Goal: Task Accomplishment & Management: Use online tool/utility

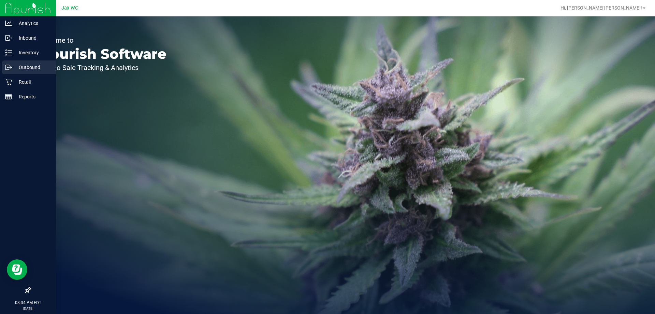
click at [16, 74] on link "Outbound" at bounding box center [28, 67] width 56 height 15
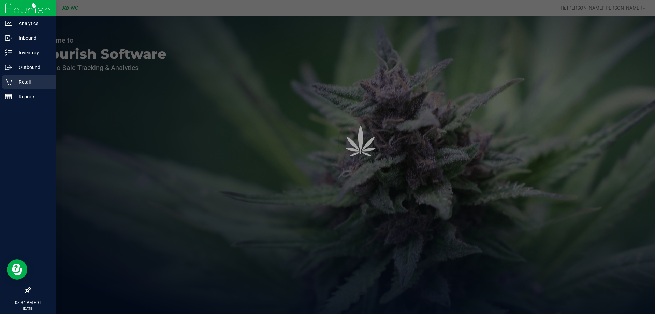
click at [19, 79] on p "Retail" at bounding box center [32, 82] width 41 height 8
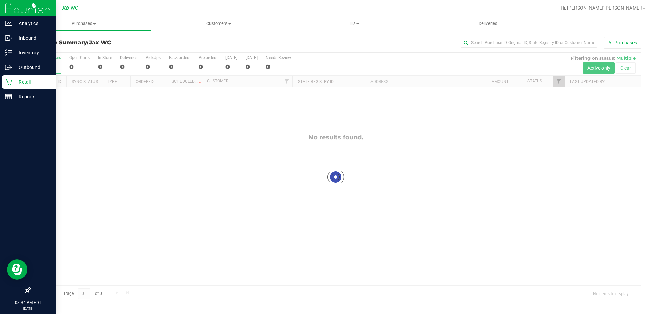
click at [18, 86] on div "Retail" at bounding box center [29, 82] width 54 height 14
click at [17, 81] on p "Retail" at bounding box center [32, 82] width 41 height 8
click at [9, 79] on icon at bounding box center [8, 82] width 7 height 7
click at [9, 80] on icon at bounding box center [8, 82] width 7 height 7
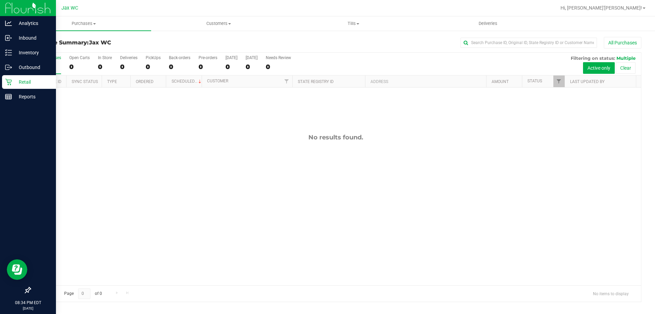
click at [9, 80] on icon at bounding box center [8, 82] width 7 height 7
click at [17, 52] on p "Inventory" at bounding box center [32, 52] width 41 height 8
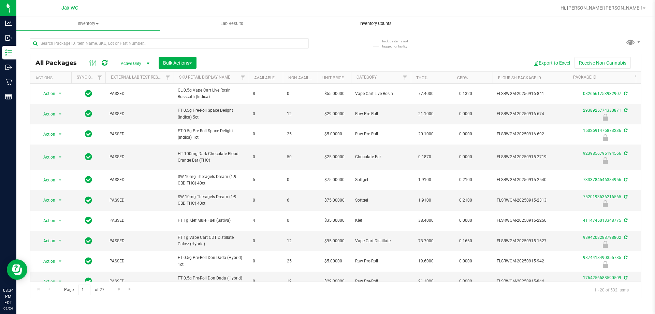
click at [393, 22] on span "Inventory Counts" at bounding box center [376, 23] width 51 height 6
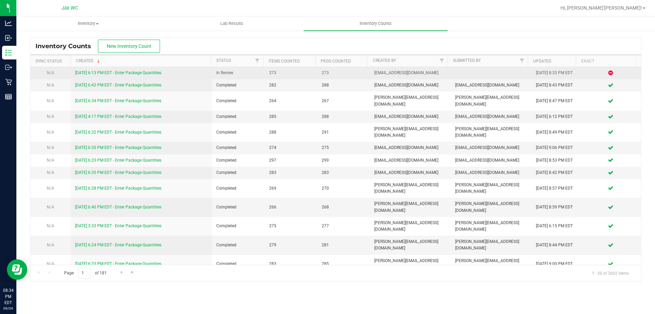
click at [142, 72] on link "[DATE] 6:13 PM EDT - Enter Package Quantities" at bounding box center [118, 72] width 86 height 5
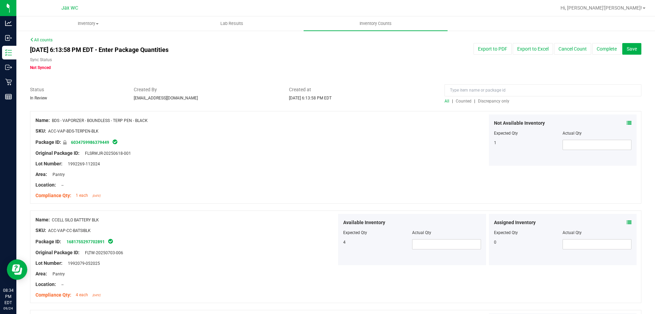
click at [486, 107] on div at bounding box center [336, 107] width 612 height 7
click at [486, 103] on span "Discrepancy only" at bounding box center [493, 101] width 31 height 5
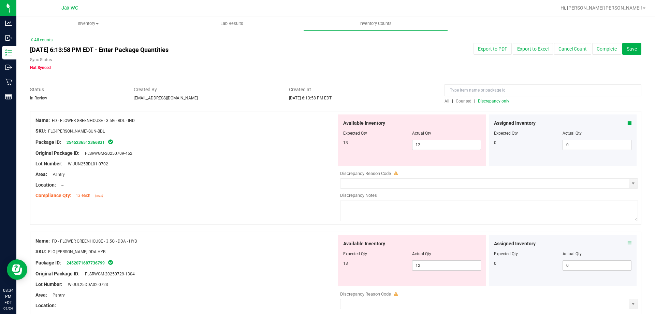
click at [627, 122] on div "Assigned Inventory Expected Qty Actual Qty 0 0 0" at bounding box center [563, 139] width 148 height 51
click at [627, 124] on icon at bounding box center [629, 123] width 5 height 5
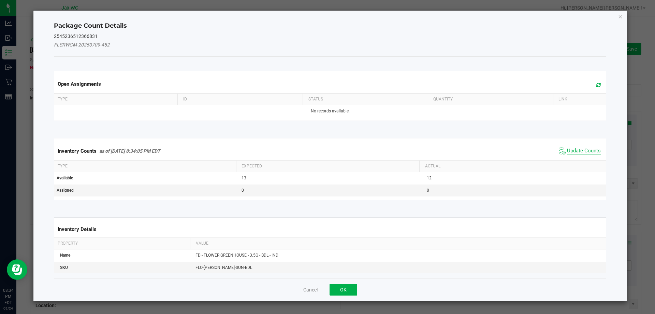
click at [576, 150] on span "Update Counts" at bounding box center [584, 150] width 34 height 7
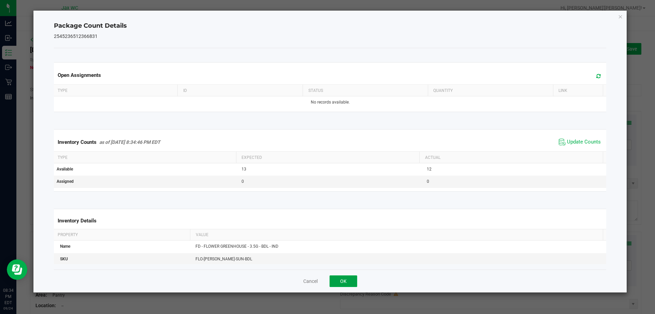
drag, startPoint x: 343, startPoint y: 279, endPoint x: 348, endPoint y: 282, distance: 5.4
click at [346, 282] on button "OK" at bounding box center [344, 281] width 28 height 12
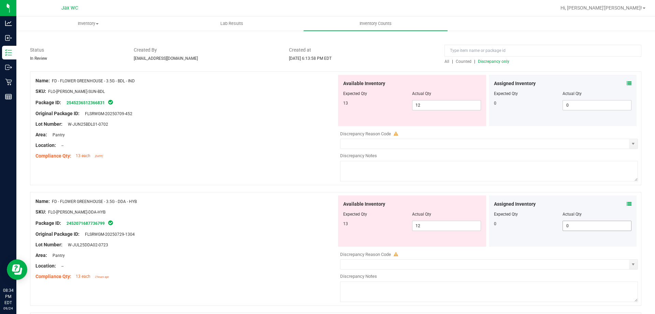
scroll to position [102, 0]
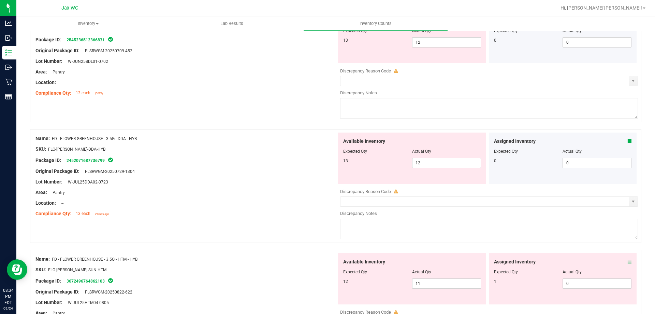
click at [627, 142] on icon at bounding box center [629, 141] width 5 height 5
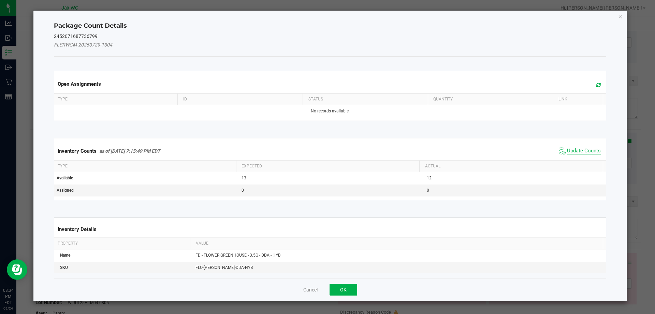
click at [577, 153] on span "Update Counts" at bounding box center [584, 150] width 34 height 7
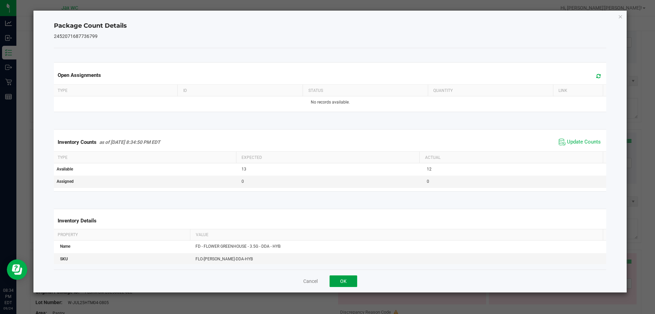
click at [341, 281] on button "OK" at bounding box center [344, 281] width 28 height 12
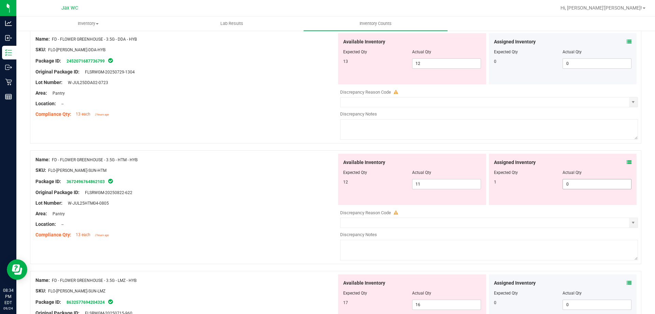
scroll to position [205, 0]
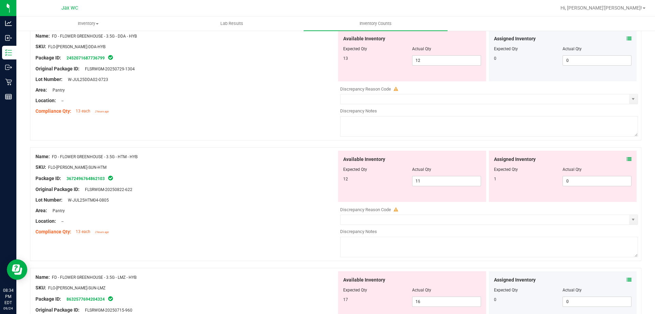
click at [627, 159] on icon at bounding box center [629, 159] width 5 height 5
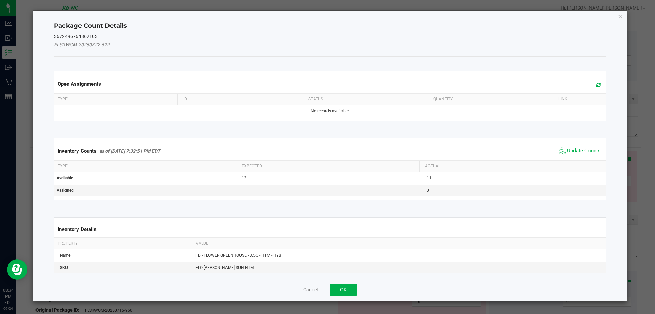
click at [562, 148] on span "Update Counts" at bounding box center [579, 151] width 45 height 10
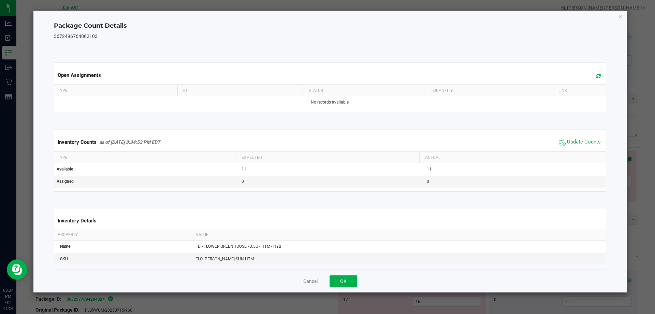
click at [348, 274] on div "Cancel OK" at bounding box center [330, 280] width 553 height 23
click at [347, 277] on button "OK" at bounding box center [344, 281] width 28 height 12
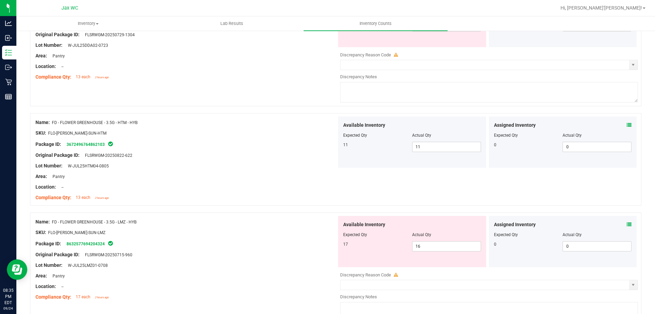
scroll to position [341, 0]
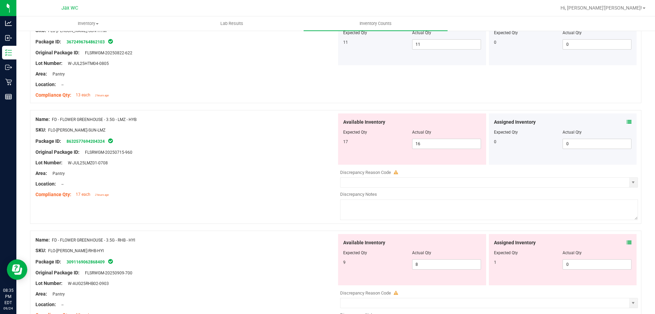
click at [627, 123] on icon at bounding box center [629, 121] width 5 height 5
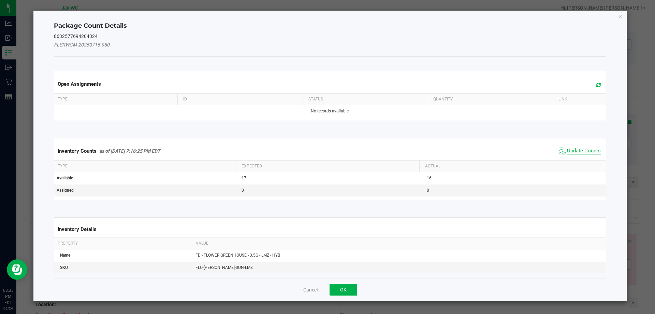
click at [587, 151] on span "Update Counts" at bounding box center [584, 150] width 34 height 7
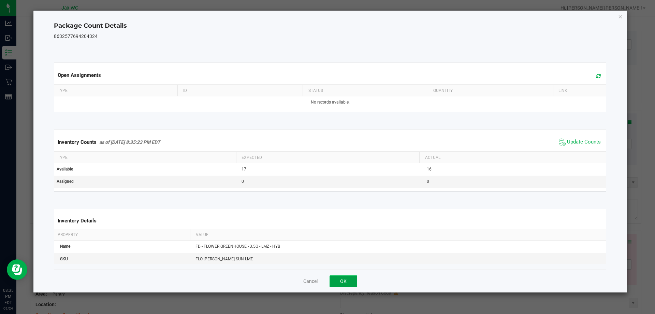
click at [351, 283] on button "OK" at bounding box center [344, 281] width 28 height 12
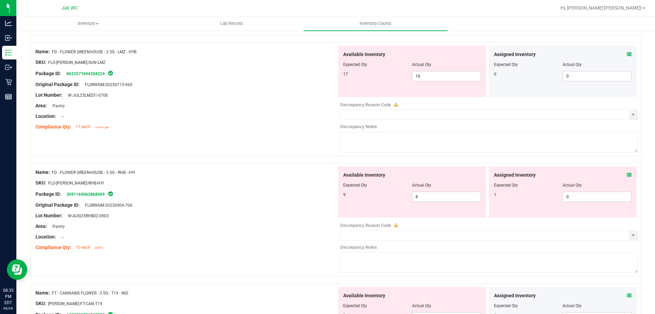
scroll to position [410, 0]
click at [627, 175] on icon at bounding box center [629, 174] width 5 height 5
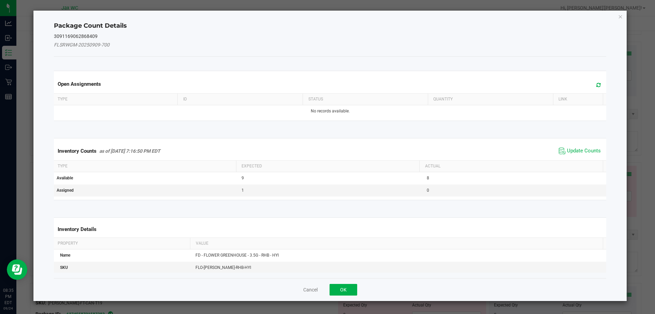
click at [583, 155] on span "Update Counts" at bounding box center [579, 151] width 45 height 10
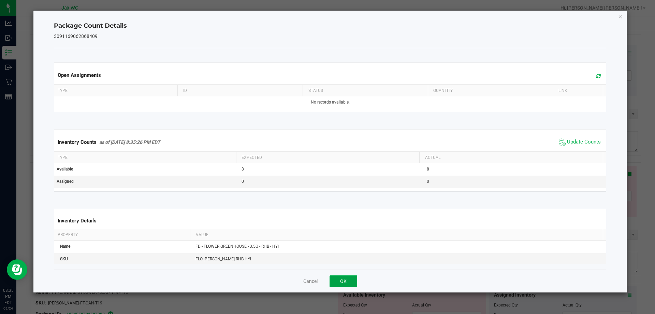
click at [343, 280] on button "OK" at bounding box center [344, 281] width 28 height 12
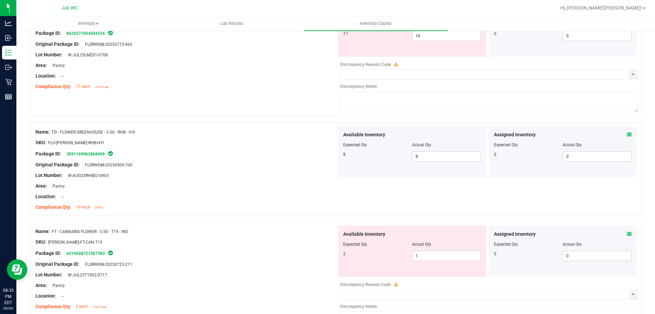
scroll to position [512, 0]
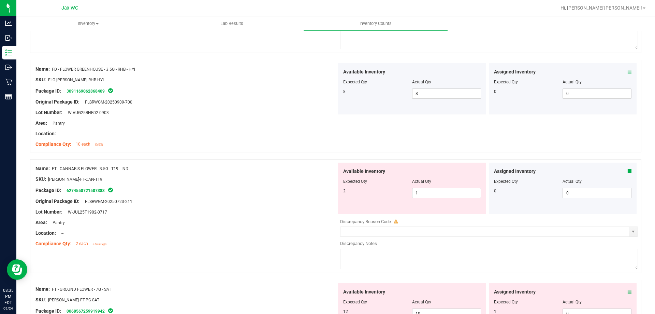
click at [627, 170] on div "Assigned Inventory Expected Qty Actual Qty 0 0 0" at bounding box center [563, 187] width 148 height 51
click at [627, 169] on icon at bounding box center [629, 171] width 5 height 5
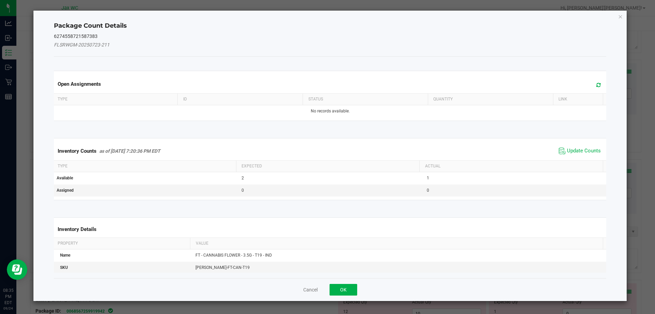
click at [575, 156] on div "Inventory Counts as of [DATE] 7:20:36 PM EDT Update Counts" at bounding box center [331, 151] width 556 height 18
click at [574, 155] on span "Update Counts" at bounding box center [579, 151] width 45 height 10
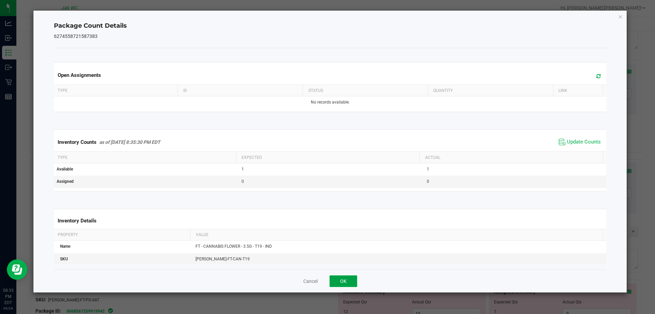
drag, startPoint x: 344, startPoint y: 280, endPoint x: 350, endPoint y: 275, distance: 6.8
click at [344, 280] on button "OK" at bounding box center [344, 281] width 28 height 12
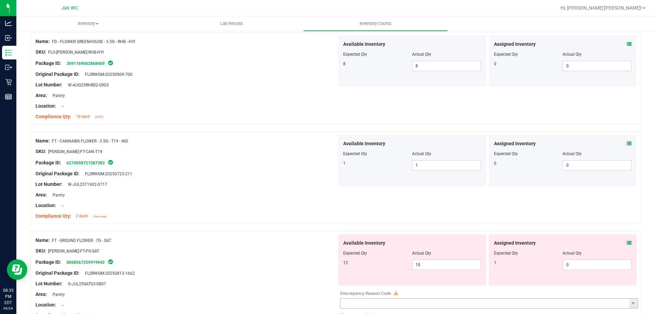
scroll to position [649, 0]
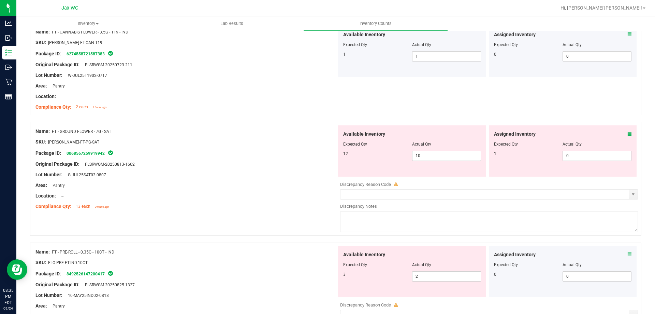
click at [627, 133] on icon at bounding box center [629, 133] width 5 height 5
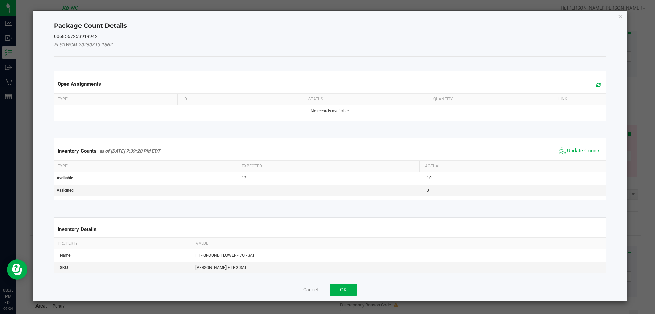
click at [571, 148] on span "Update Counts" at bounding box center [584, 150] width 34 height 7
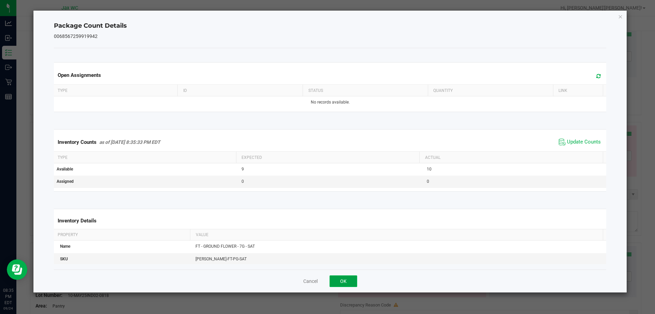
click at [354, 282] on button "OK" at bounding box center [344, 281] width 28 height 12
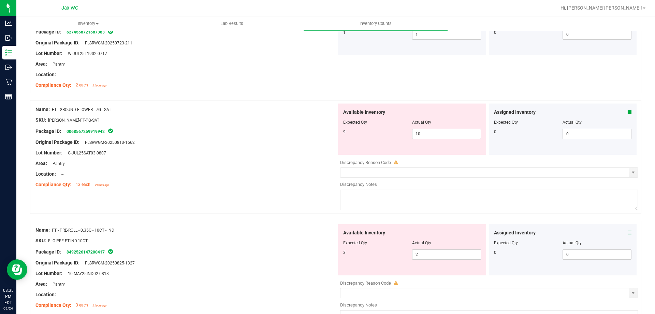
scroll to position [683, 0]
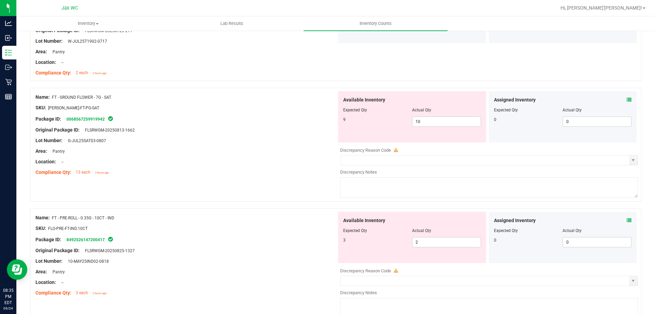
click at [627, 221] on icon at bounding box center [629, 220] width 5 height 5
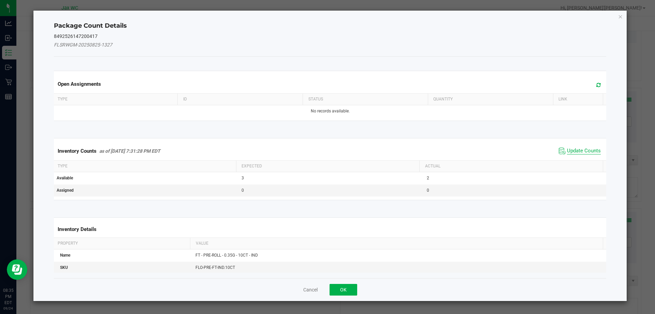
click at [580, 151] on span "Update Counts" at bounding box center [584, 150] width 34 height 7
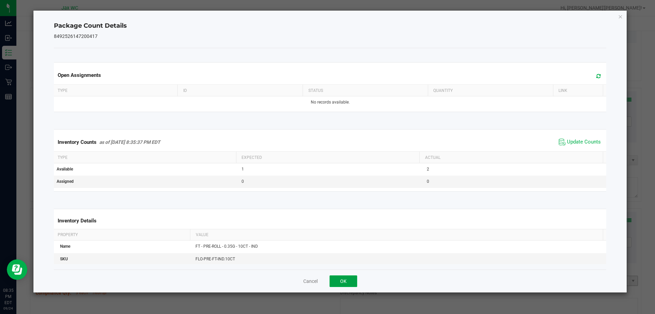
click at [339, 285] on button "OK" at bounding box center [344, 281] width 28 height 12
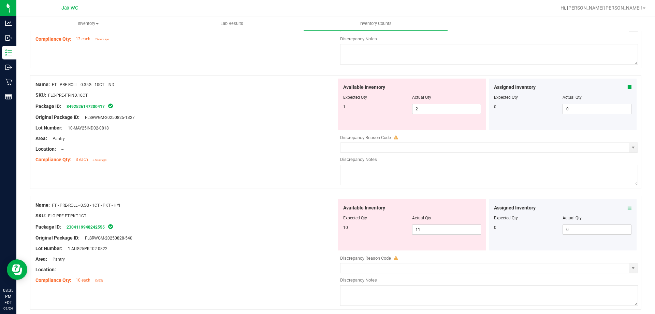
scroll to position [819, 0]
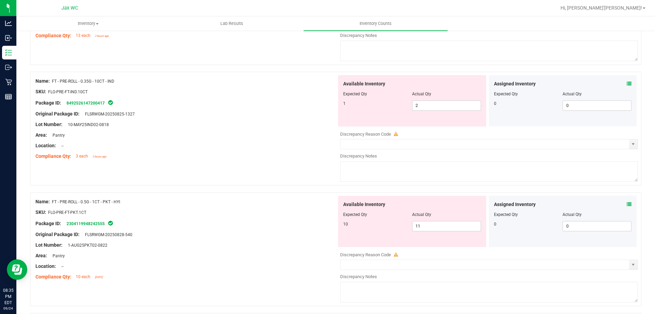
click at [627, 204] on icon at bounding box center [629, 204] width 5 height 5
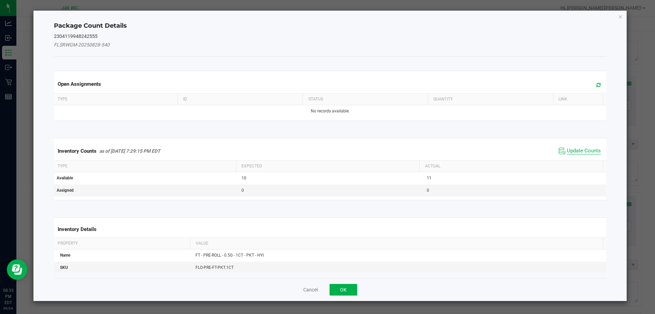
click at [577, 147] on span "Update Counts" at bounding box center [584, 150] width 34 height 7
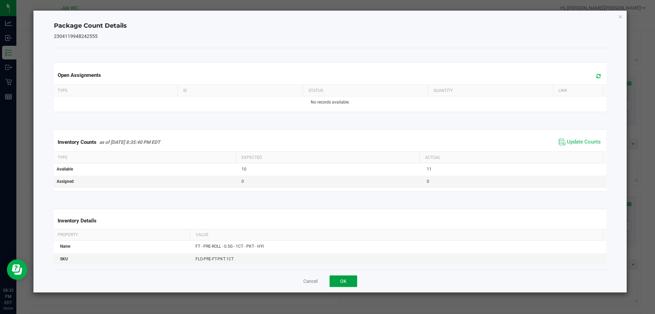
click at [351, 284] on button "OK" at bounding box center [344, 281] width 28 height 12
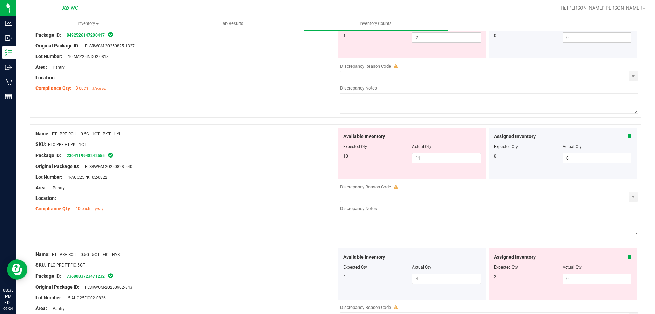
scroll to position [888, 0]
click at [627, 257] on icon at bounding box center [629, 256] width 5 height 5
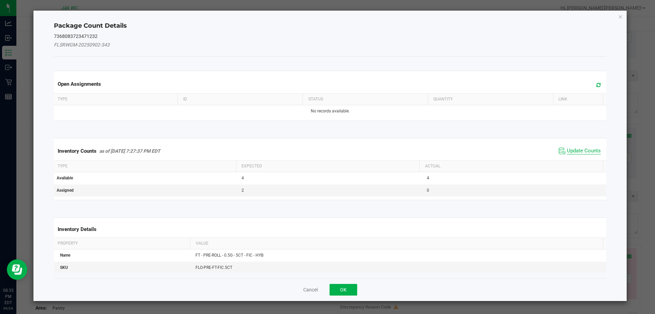
drag, startPoint x: 574, startPoint y: 158, endPoint x: 574, endPoint y: 153, distance: 5.1
click at [574, 157] on div "Inventory Counts as of [DATE] 7:27:37 PM EDT Update Counts" at bounding box center [331, 151] width 556 height 18
click at [574, 153] on span "Update Counts" at bounding box center [584, 150] width 34 height 7
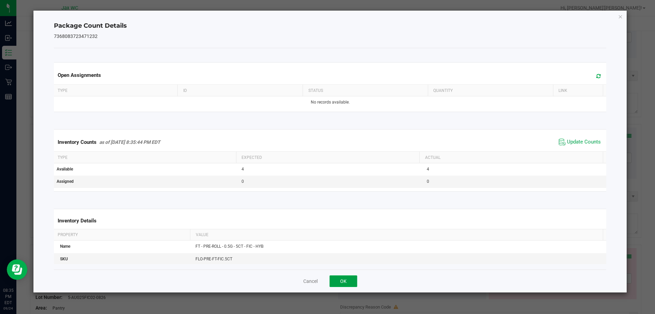
drag, startPoint x: 343, startPoint y: 282, endPoint x: 346, endPoint y: 280, distance: 3.5
click at [343, 282] on button "OK" at bounding box center [344, 281] width 28 height 12
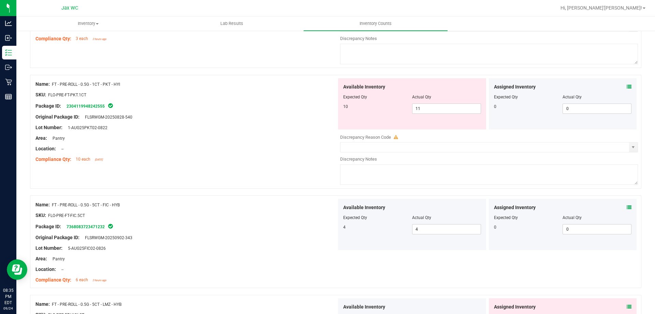
scroll to position [990, 0]
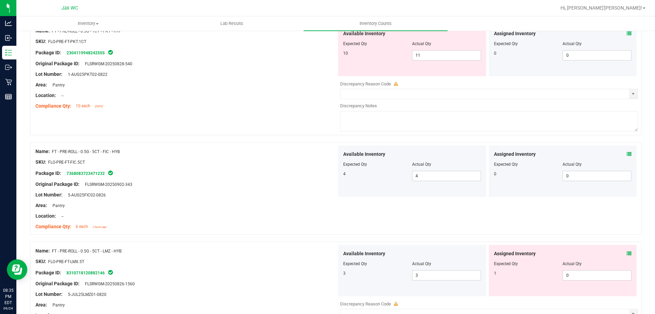
click at [623, 247] on div "Assigned Inventory Expected Qty Actual Qty 1 0 0" at bounding box center [563, 270] width 148 height 51
click at [627, 251] on icon at bounding box center [629, 253] width 5 height 5
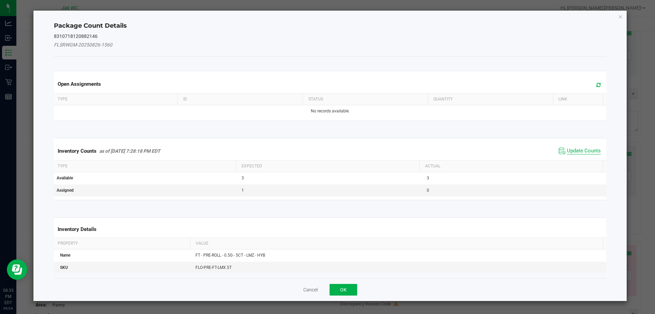
click at [577, 150] on span "Update Counts" at bounding box center [584, 150] width 34 height 7
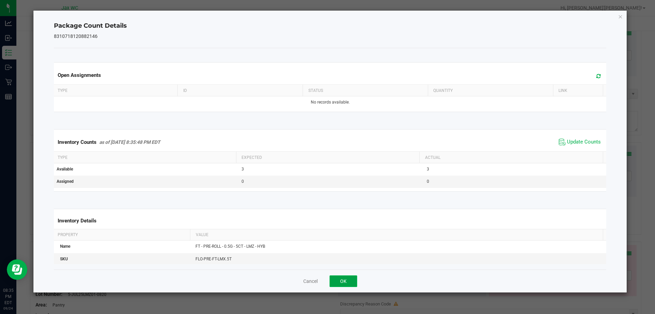
click at [349, 277] on button "OK" at bounding box center [344, 281] width 28 height 12
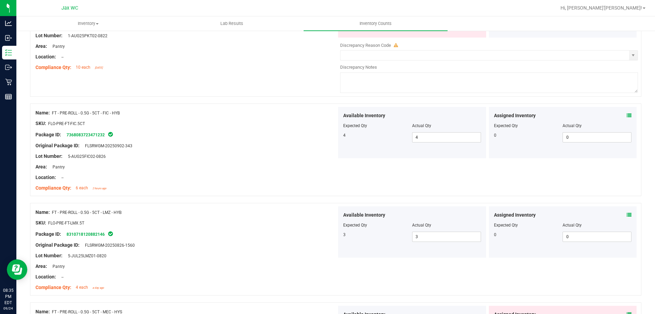
scroll to position [1127, 0]
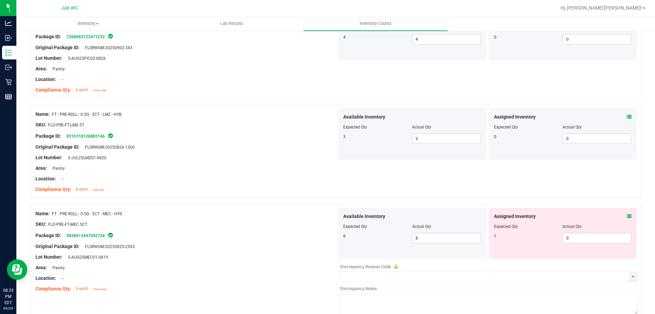
click at [627, 215] on div "Assigned Inventory Expected Qty Actual Qty 1 0 0" at bounding box center [563, 233] width 148 height 51
click at [627, 216] on icon at bounding box center [629, 216] width 5 height 5
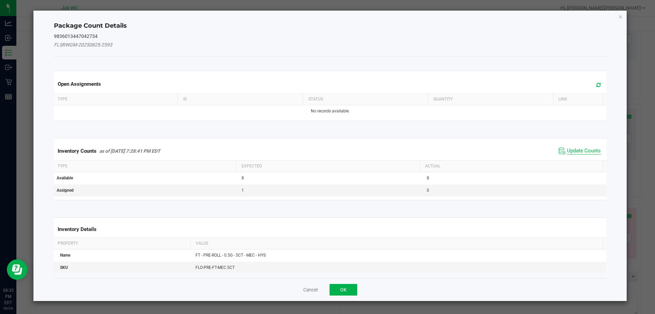
click at [573, 150] on span "Update Counts" at bounding box center [584, 150] width 34 height 7
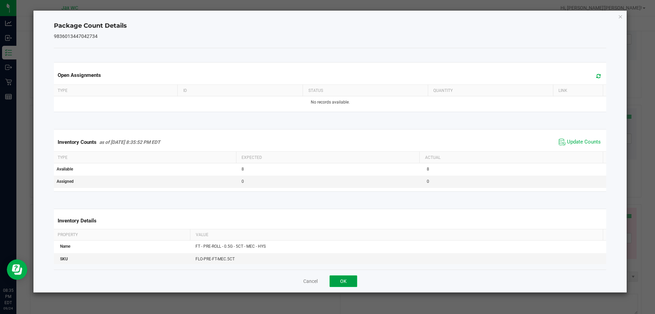
click at [348, 282] on button "OK" at bounding box center [344, 281] width 28 height 12
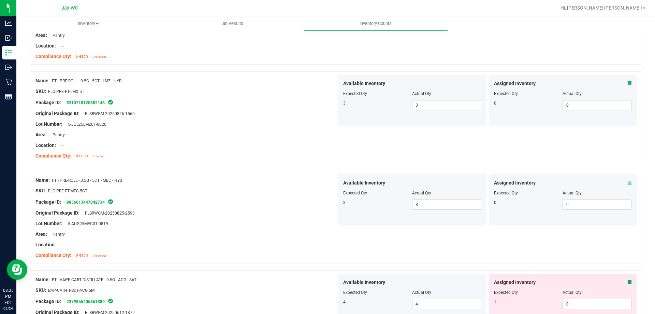
scroll to position [1263, 0]
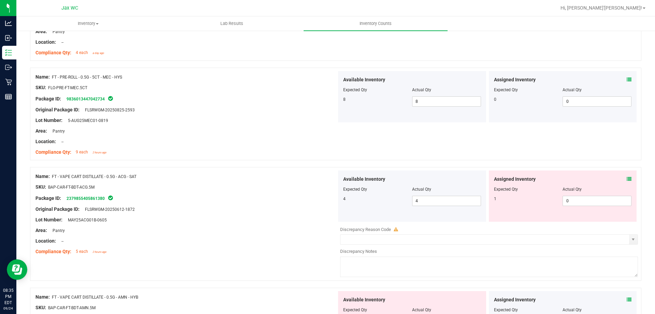
click at [627, 181] on span at bounding box center [629, 178] width 5 height 7
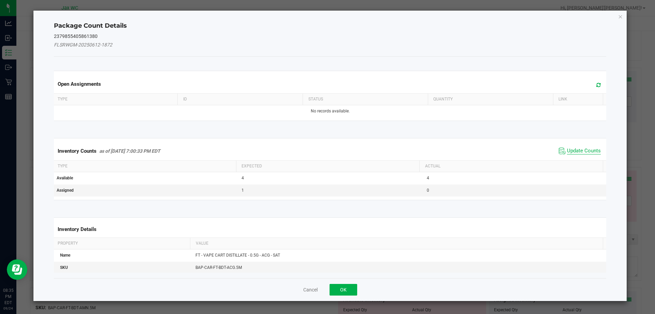
click at [575, 151] on span "Update Counts" at bounding box center [584, 150] width 34 height 7
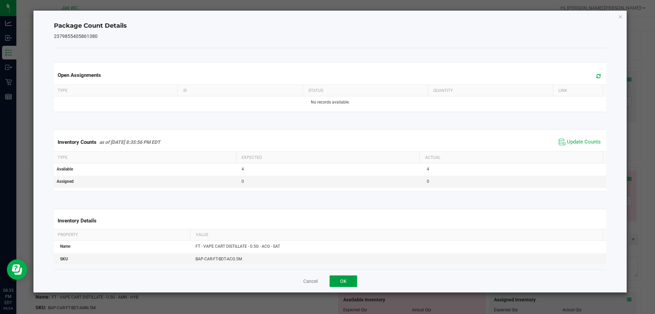
click at [349, 281] on button "OK" at bounding box center [344, 281] width 28 height 12
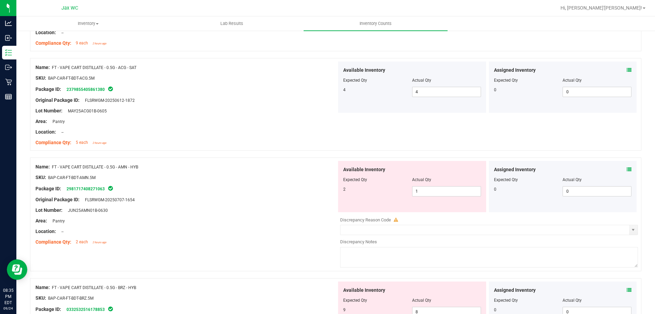
scroll to position [1400, 0]
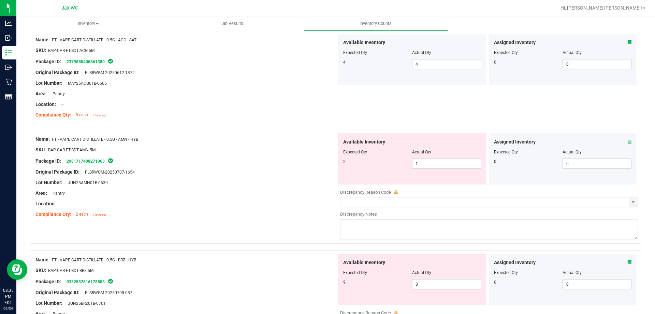
click at [628, 140] on div "Assigned Inventory Expected Qty Actual Qty 0 0 0" at bounding box center [563, 158] width 148 height 51
click at [627, 141] on icon at bounding box center [629, 141] width 5 height 5
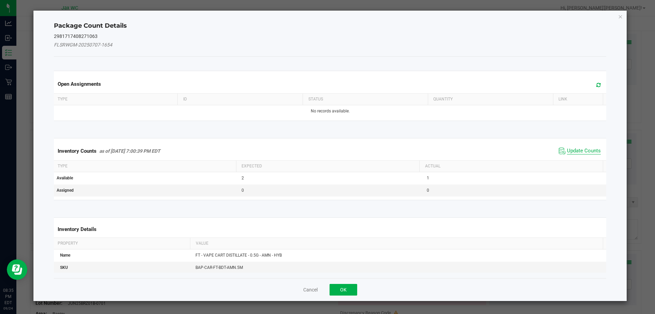
click at [567, 153] on span "Update Counts" at bounding box center [584, 150] width 34 height 7
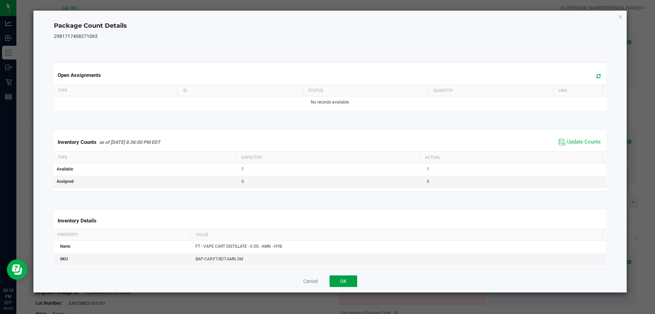
click at [348, 278] on button "OK" at bounding box center [344, 281] width 28 height 12
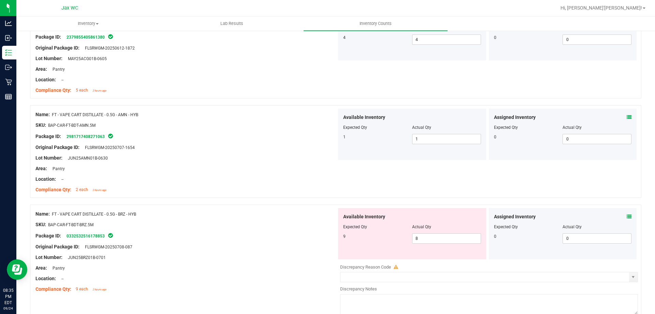
scroll to position [1502, 0]
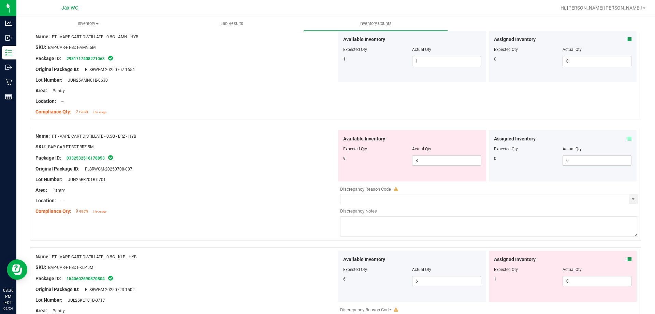
click at [627, 137] on icon at bounding box center [629, 138] width 5 height 5
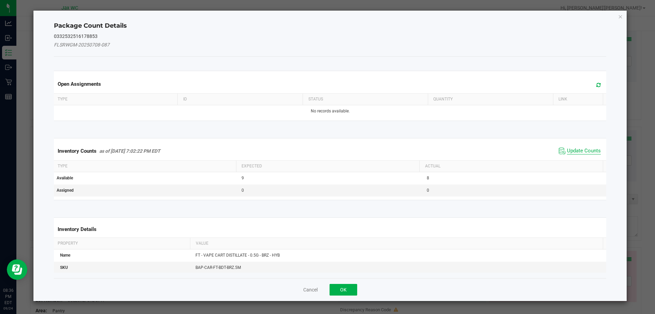
click at [579, 151] on span "Update Counts" at bounding box center [584, 150] width 34 height 7
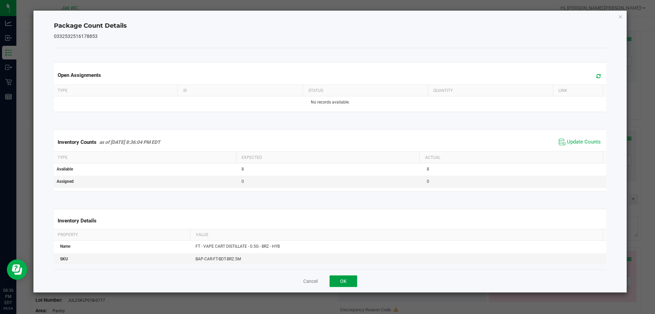
click at [354, 283] on button "OK" at bounding box center [344, 281] width 28 height 12
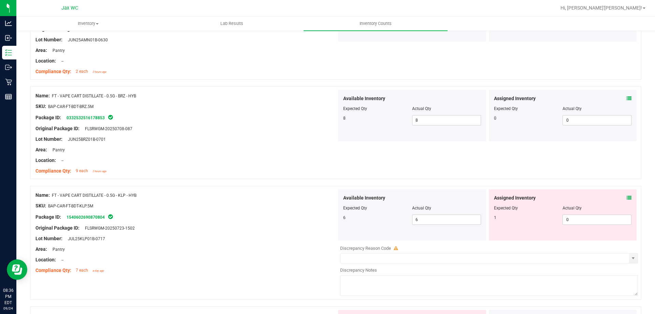
scroll to position [1604, 0]
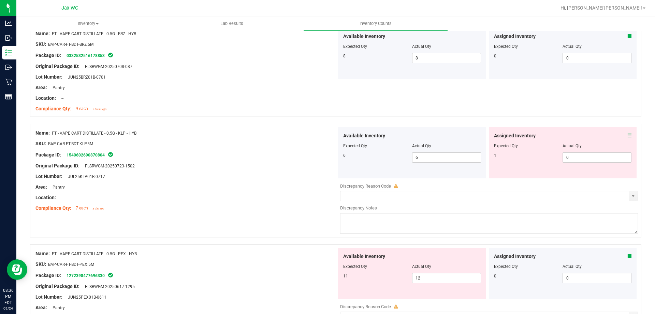
click at [627, 133] on icon at bounding box center [629, 135] width 5 height 5
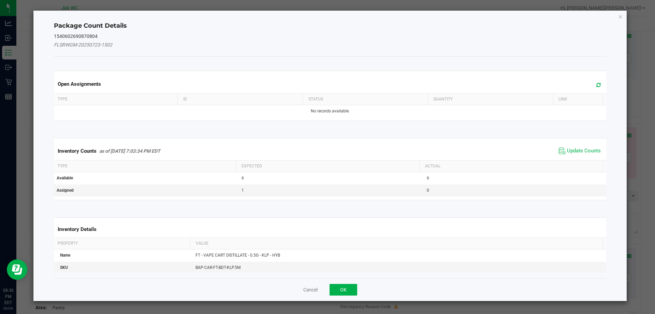
click at [567, 146] on span "Update Counts" at bounding box center [579, 151] width 45 height 10
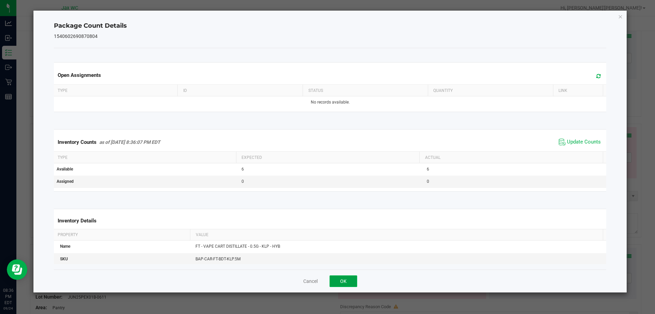
click at [340, 279] on button "OK" at bounding box center [344, 281] width 28 height 12
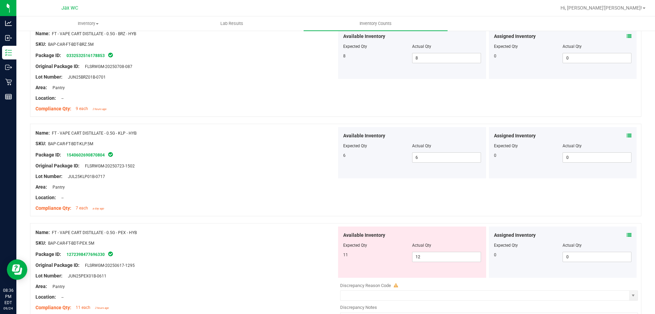
scroll to position [1673, 0]
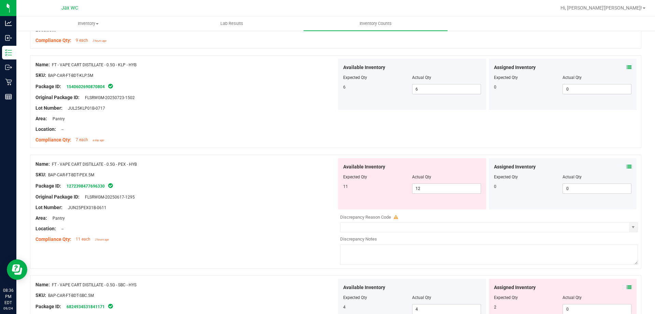
click at [623, 170] on div at bounding box center [563, 171] width 138 height 3
click at [627, 167] on icon at bounding box center [629, 166] width 5 height 5
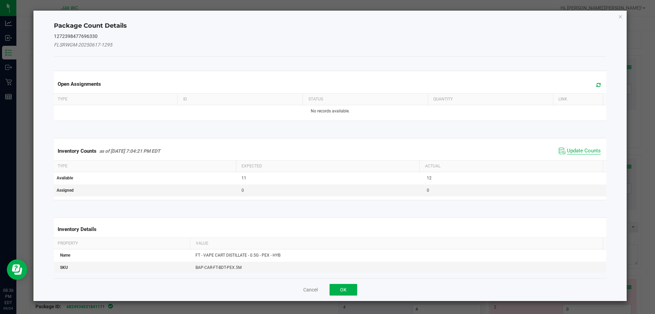
click at [575, 151] on span "Update Counts" at bounding box center [584, 150] width 34 height 7
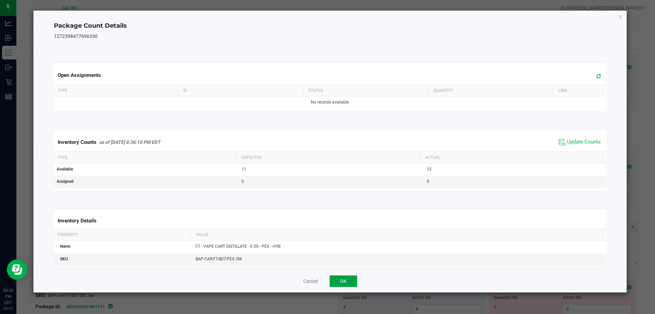
click at [344, 280] on button "OK" at bounding box center [344, 281] width 28 height 12
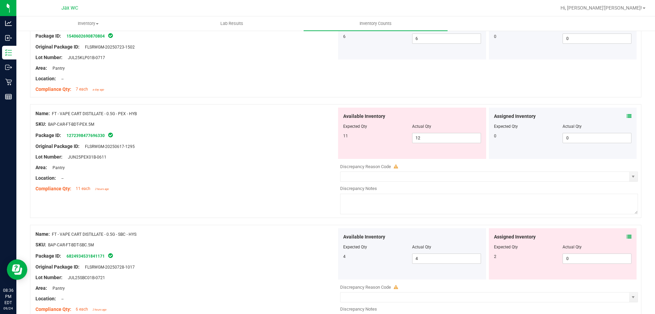
scroll to position [1809, 0]
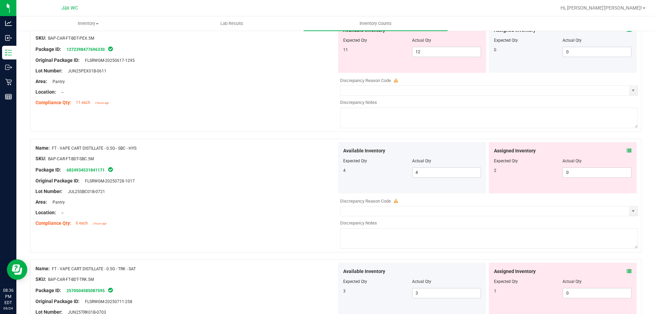
click at [627, 151] on icon at bounding box center [629, 150] width 5 height 5
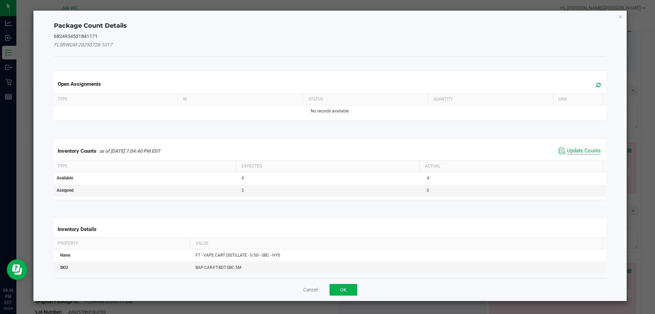
click at [582, 152] on span "Update Counts" at bounding box center [584, 150] width 34 height 7
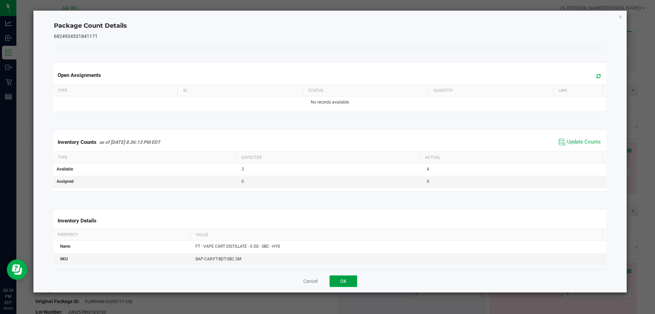
click at [344, 280] on button "OK" at bounding box center [344, 281] width 28 height 12
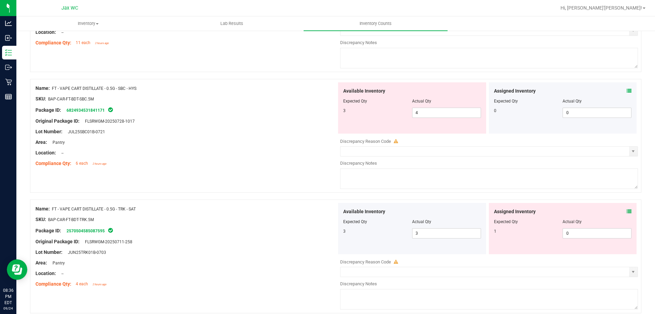
scroll to position [1946, 0]
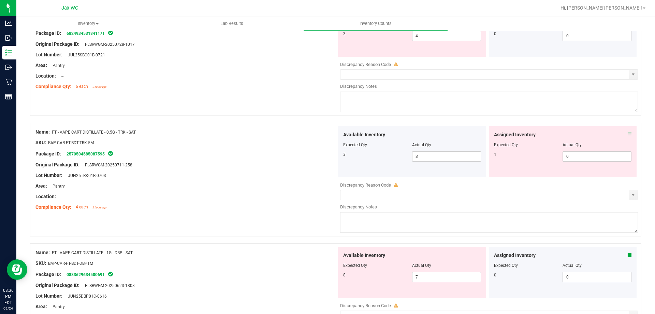
click at [627, 133] on icon at bounding box center [629, 134] width 5 height 5
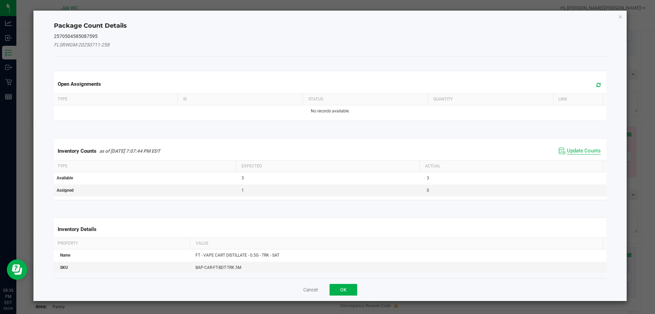
click at [581, 150] on span "Update Counts" at bounding box center [584, 150] width 34 height 7
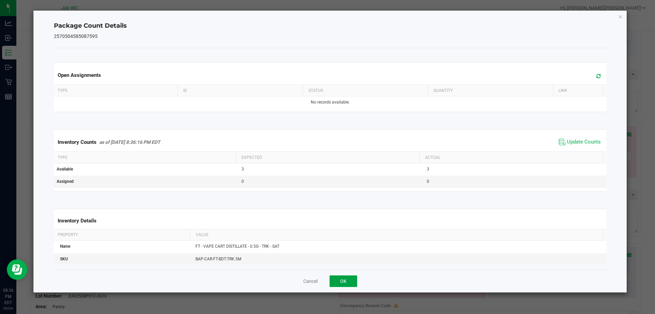
drag, startPoint x: 340, startPoint y: 283, endPoint x: 344, endPoint y: 279, distance: 5.1
click at [341, 283] on button "OK" at bounding box center [344, 281] width 28 height 12
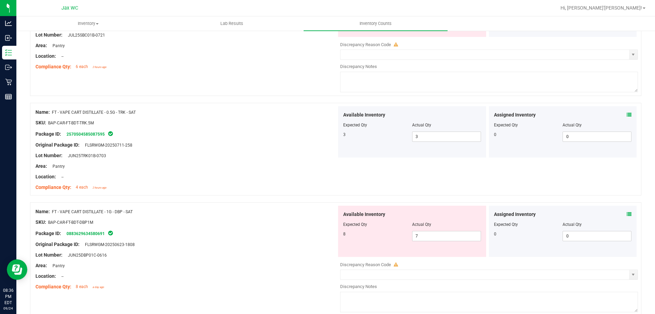
scroll to position [1998, 0]
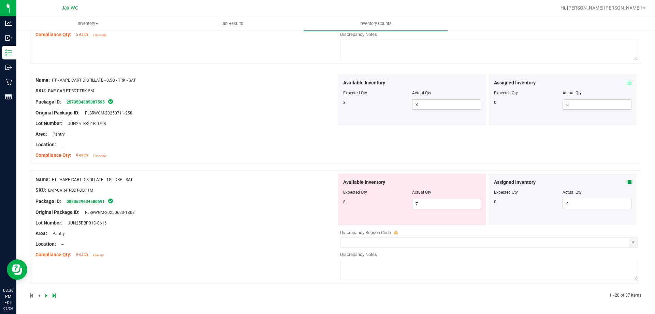
click at [627, 182] on icon at bounding box center [629, 182] width 5 height 5
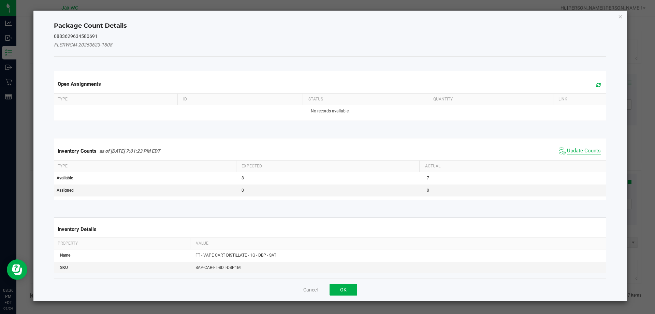
click at [572, 151] on span "Update Counts" at bounding box center [584, 150] width 34 height 7
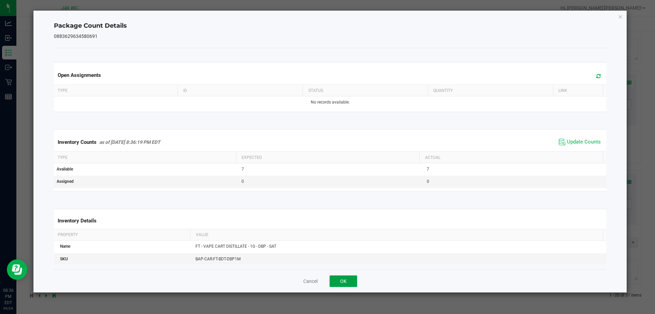
click at [348, 281] on button "OK" at bounding box center [344, 281] width 28 height 12
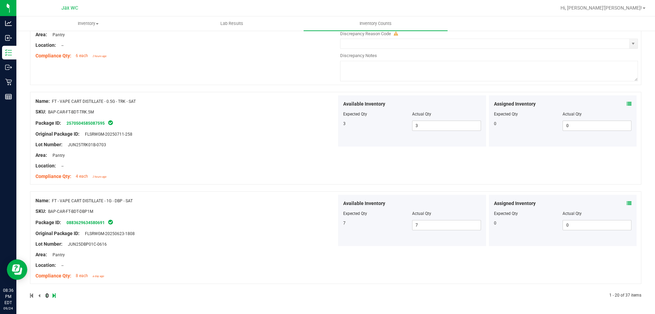
click at [47, 296] on link at bounding box center [46, 295] width 3 height 5
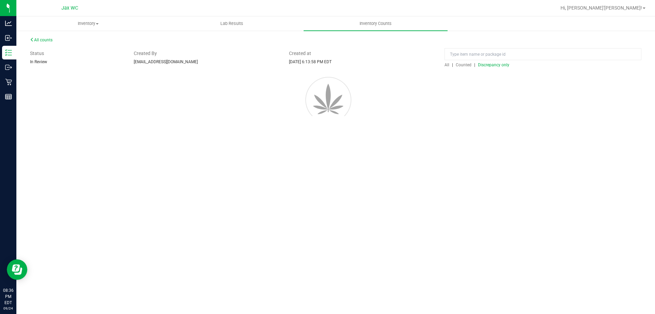
scroll to position [0, 0]
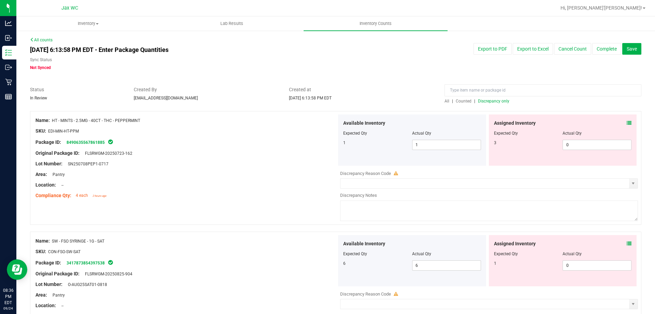
click at [627, 122] on icon at bounding box center [629, 123] width 5 height 5
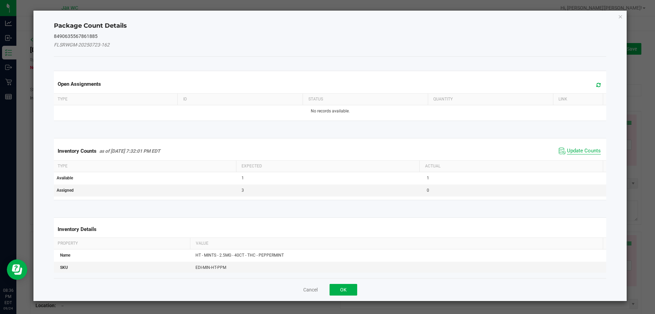
click at [587, 150] on span "Update Counts" at bounding box center [584, 150] width 34 height 7
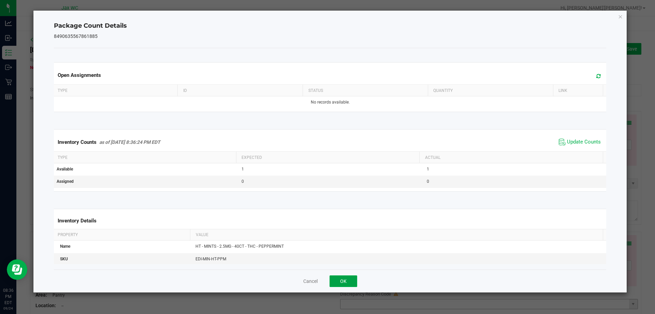
click at [338, 280] on button "OK" at bounding box center [344, 281] width 28 height 12
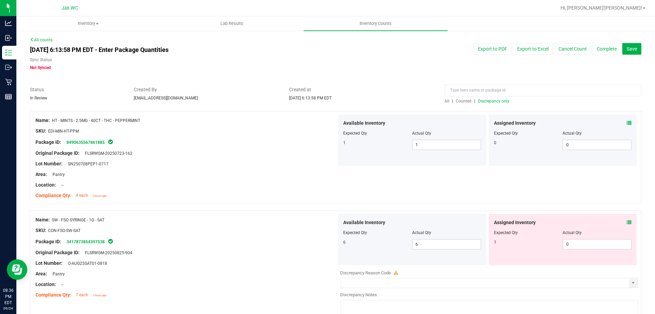
click at [623, 217] on div "Assigned Inventory Expected Qty Actual Qty 1 0 0" at bounding box center [563, 239] width 148 height 51
click at [626, 218] on div "Assigned Inventory Expected Qty Actual Qty 1 0 0" at bounding box center [563, 239] width 148 height 51
click at [627, 220] on icon at bounding box center [629, 222] width 5 height 5
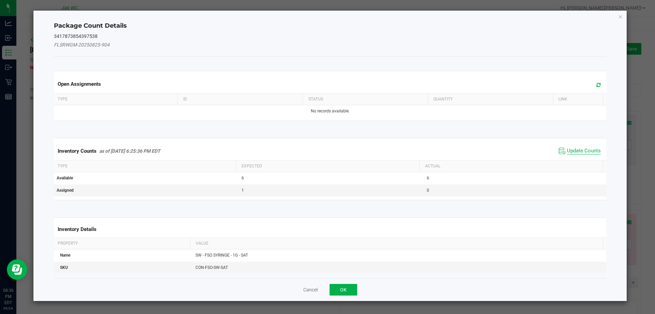
click at [586, 154] on span "Update Counts" at bounding box center [584, 150] width 34 height 7
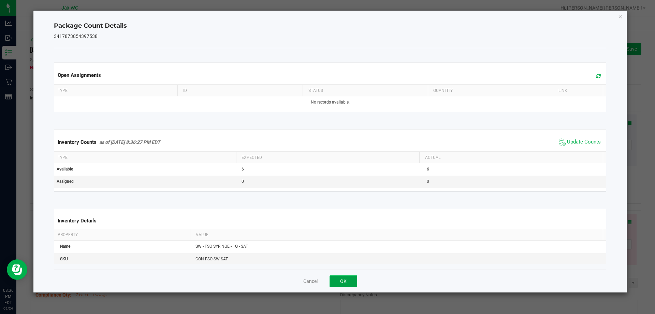
click at [356, 279] on button "OK" at bounding box center [344, 281] width 28 height 12
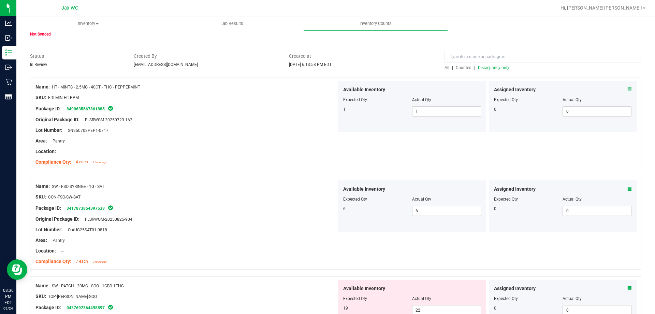
scroll to position [102, 0]
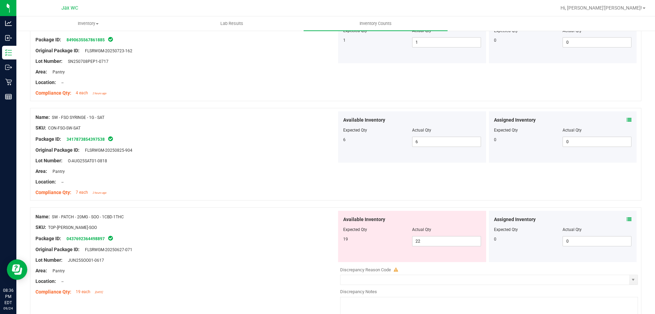
click at [627, 219] on icon at bounding box center [629, 219] width 5 height 5
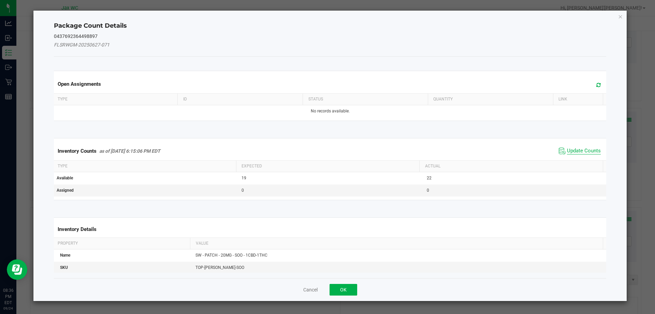
click at [583, 150] on span "Update Counts" at bounding box center [584, 150] width 34 height 7
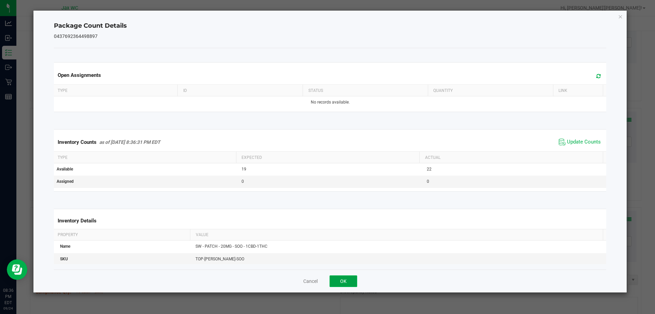
click at [350, 279] on button "OK" at bounding box center [344, 281] width 28 height 12
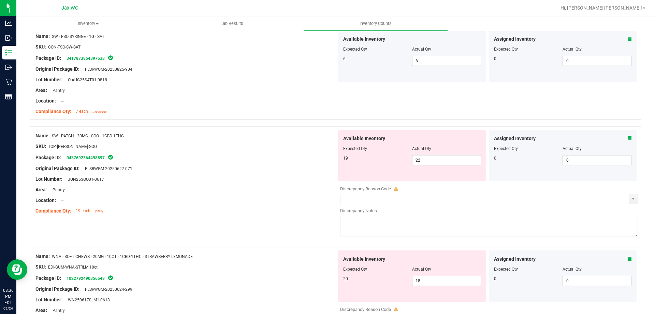
scroll to position [273, 0]
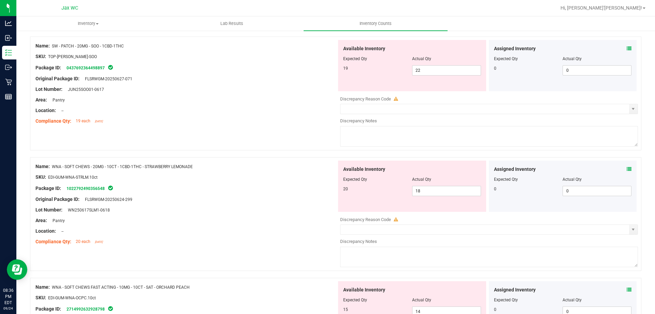
click at [627, 169] on icon at bounding box center [629, 169] width 5 height 5
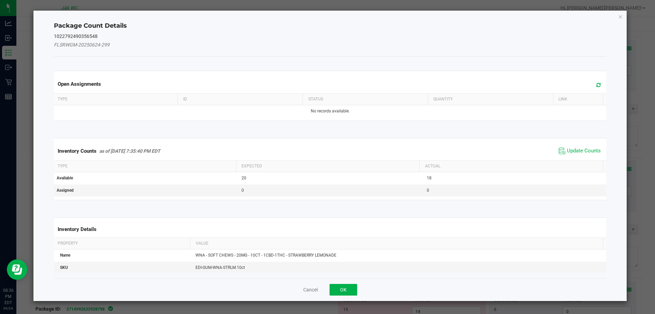
click at [595, 147] on span "Update Counts" at bounding box center [579, 151] width 45 height 10
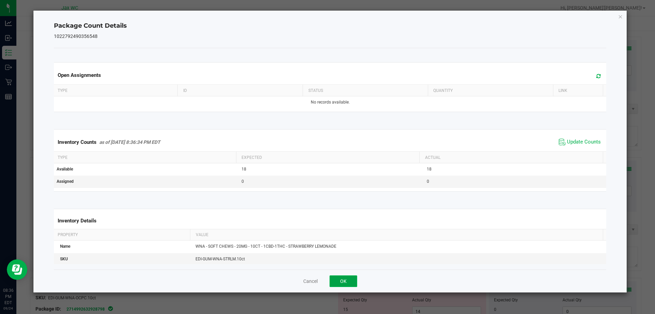
click at [352, 284] on button "OK" at bounding box center [344, 281] width 28 height 12
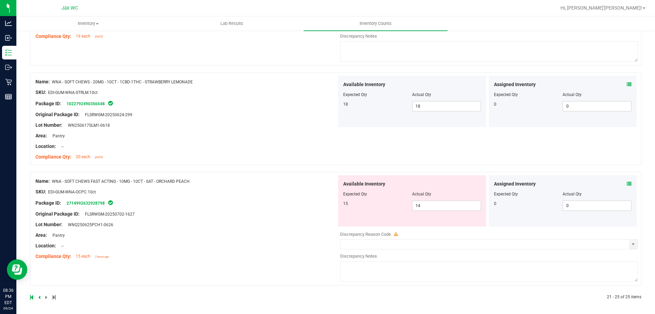
scroll to position [359, 0]
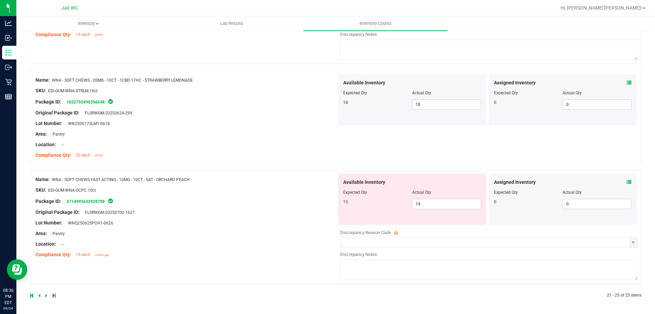
click at [627, 181] on icon at bounding box center [629, 182] width 5 height 5
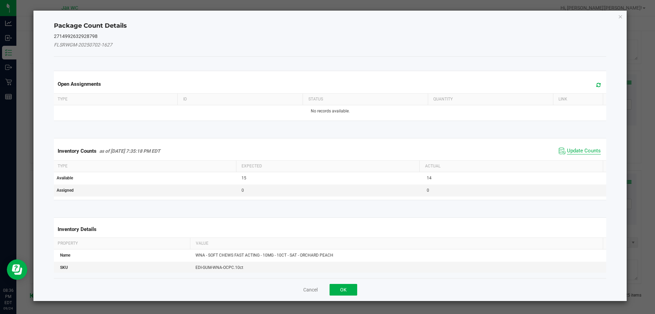
click at [579, 152] on span "Update Counts" at bounding box center [584, 150] width 34 height 7
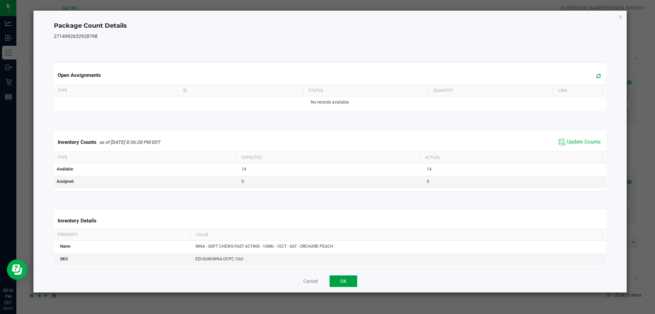
click at [344, 275] on button "OK" at bounding box center [344, 281] width 28 height 12
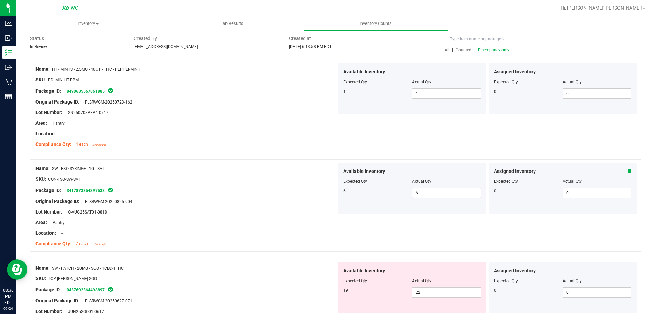
scroll to position [0, 0]
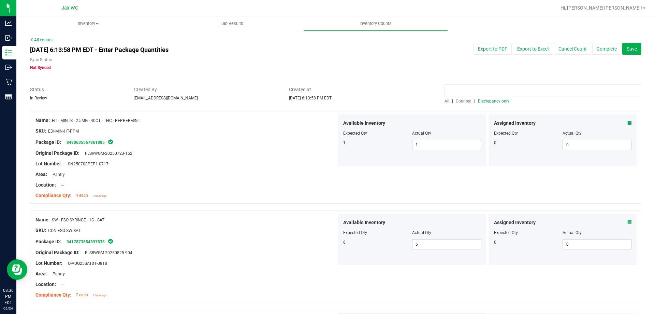
click at [485, 95] on input at bounding box center [543, 90] width 197 height 12
click at [486, 102] on span "Discrepancy only" at bounding box center [493, 101] width 31 height 5
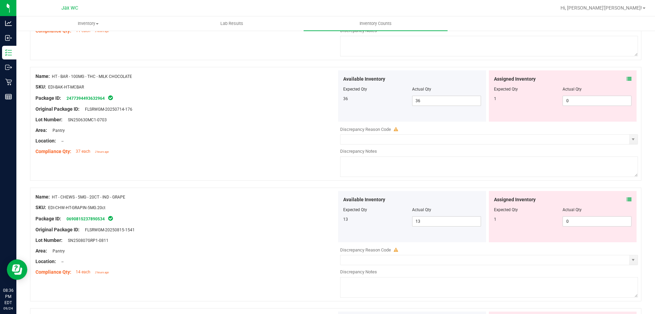
scroll to position [2231, 0]
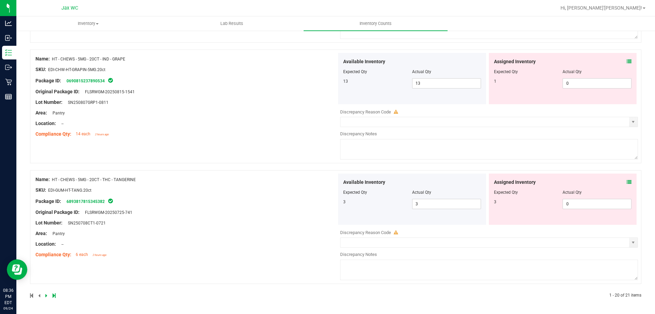
click at [627, 180] on icon at bounding box center [629, 182] width 5 height 5
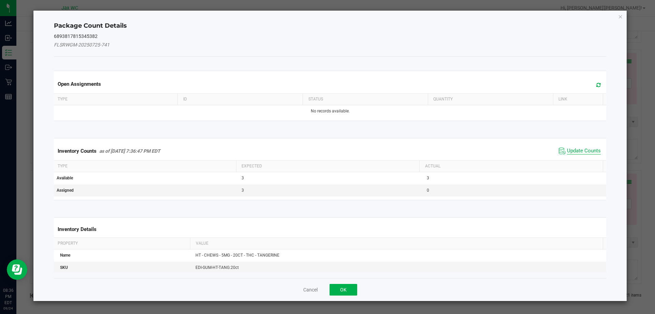
click at [578, 154] on span "Update Counts" at bounding box center [584, 150] width 34 height 7
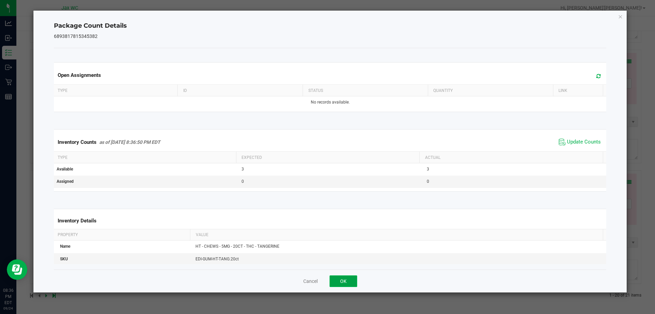
click at [338, 280] on button "OK" at bounding box center [344, 281] width 28 height 12
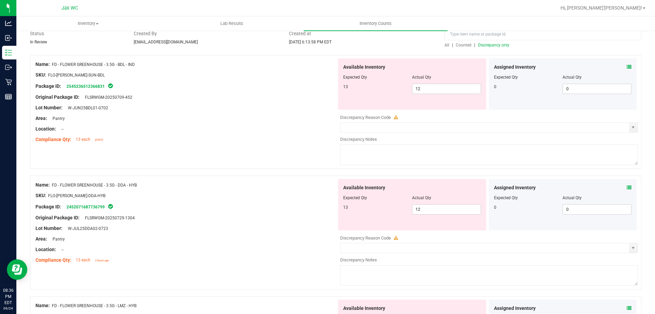
scroll to position [0, 0]
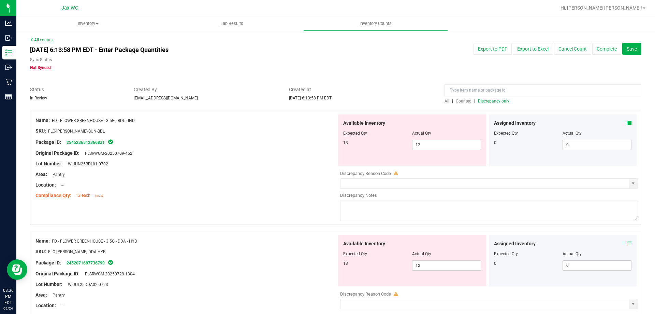
click at [492, 101] on span "Discrepancy only" at bounding box center [493, 101] width 31 height 5
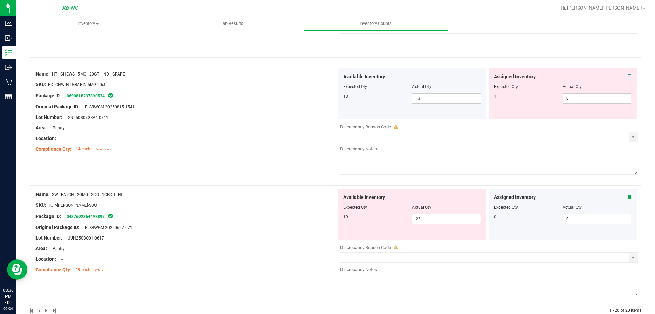
scroll to position [2231, 0]
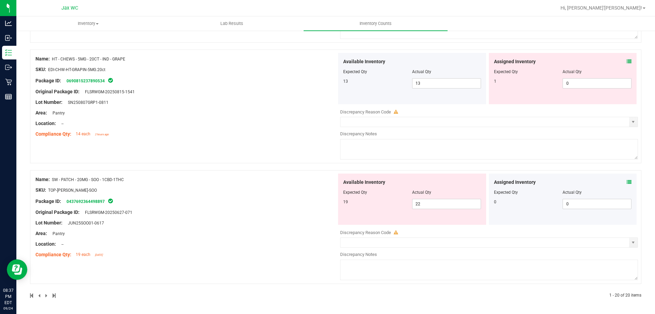
click at [627, 180] on icon at bounding box center [629, 182] width 5 height 5
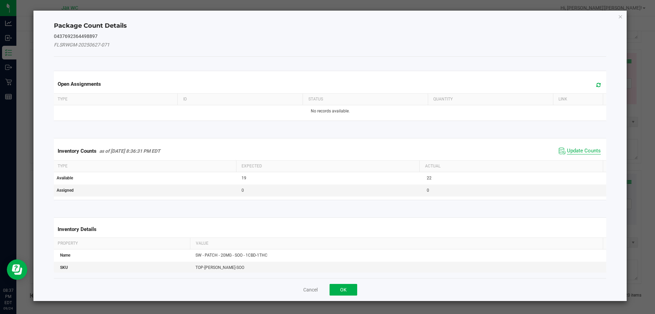
click at [580, 147] on span "Update Counts" at bounding box center [584, 150] width 34 height 7
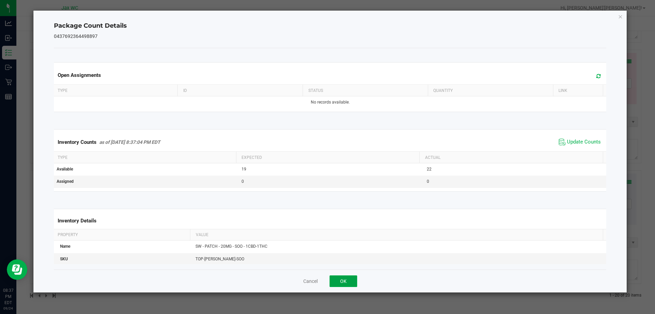
click at [344, 282] on button "OK" at bounding box center [344, 281] width 28 height 12
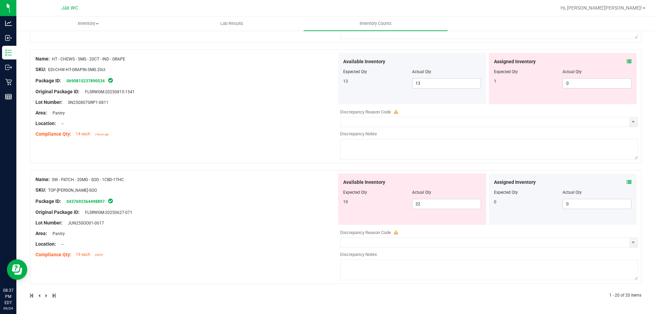
drag, startPoint x: 50, startPoint y: 180, endPoint x: 128, endPoint y: 175, distance: 77.6
click at [128, 176] on div "Name: SW - PATCH - 20MG - SOO - 1CBD-1THC" at bounding box center [186, 179] width 301 height 7
copy div "SW - PATCH - 20MG - SOO - 1CBD-1THC"
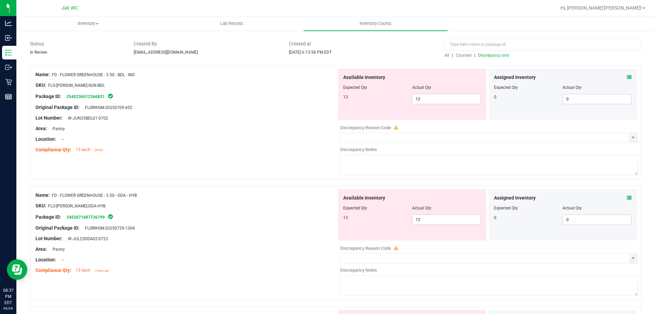
scroll to position [0, 0]
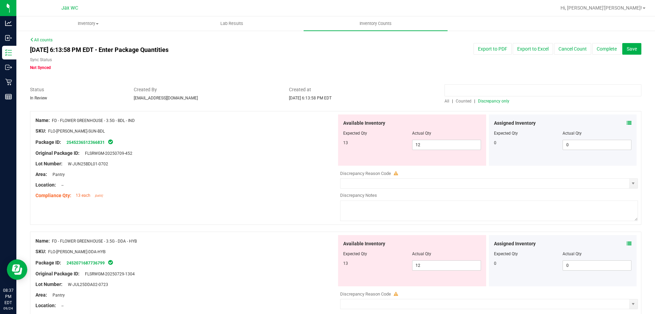
click at [553, 89] on input at bounding box center [543, 90] width 197 height 12
paste input "SW - PATCH - 20MG - SOO - 1CBD-1THC"
type input "SW - PATCH - 20MG - SOO - 1CBD-1THC"
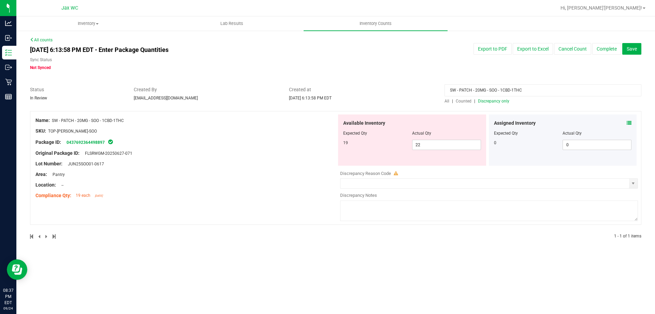
click at [447, 100] on span "All" at bounding box center [447, 101] width 5 height 5
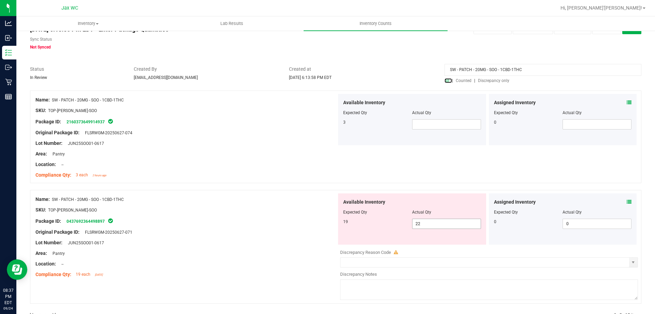
scroll to position [40, 0]
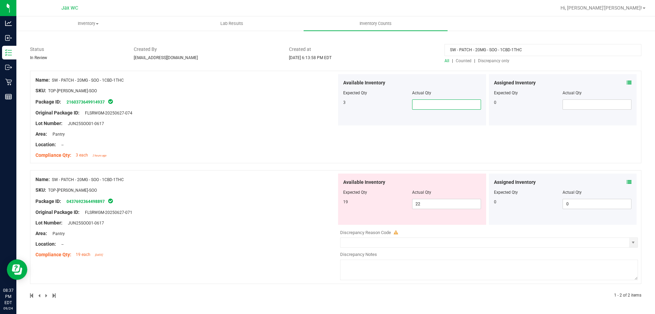
click at [438, 105] on span at bounding box center [446, 104] width 69 height 10
type input "3"
click at [432, 205] on span "22 22" at bounding box center [446, 204] width 69 height 10
click at [432, 205] on input "22" at bounding box center [447, 204] width 68 height 10
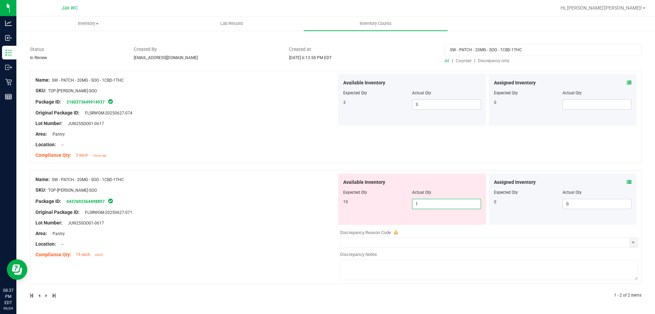
type input "19"
click at [296, 195] on div "Name: SW - PATCH - 20MG - SOO - 1CBD-1THC SKU: TOP-[PERSON_NAME]-SOO Package ID…" at bounding box center [186, 216] width 301 height 87
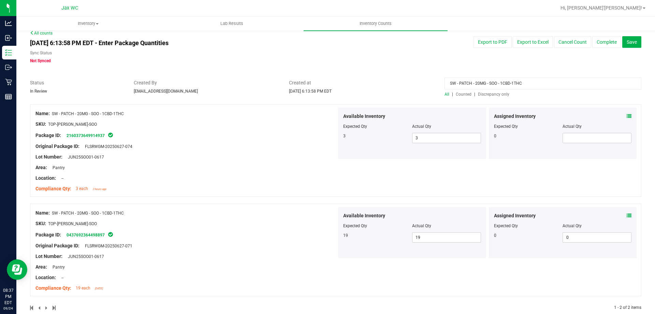
scroll to position [0, 0]
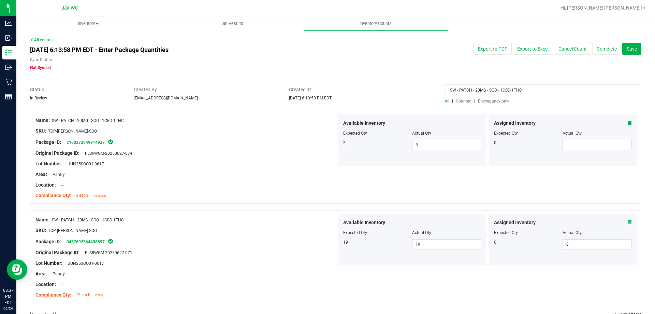
drag, startPoint x: 548, startPoint y: 95, endPoint x: 76, endPoint y: 105, distance: 472.2
click at [124, 116] on div "All counts [DATE] 6:13:58 PM EDT - Enter Package Quantities Sync Status Not Syn…" at bounding box center [336, 181] width 612 height 289
click at [310, 46] on div "[DATE] 6:13:58 PM EDT - Enter Package Quantities Sync Status Not Synced" at bounding box center [206, 57] width 363 height 28
click at [490, 96] on input at bounding box center [543, 90] width 197 height 12
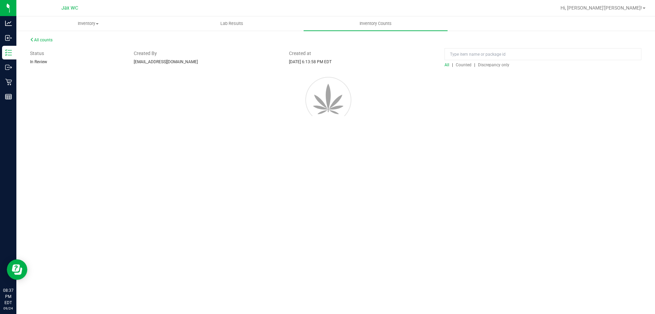
drag, startPoint x: 491, startPoint y: 96, endPoint x: 491, endPoint y: 86, distance: 10.6
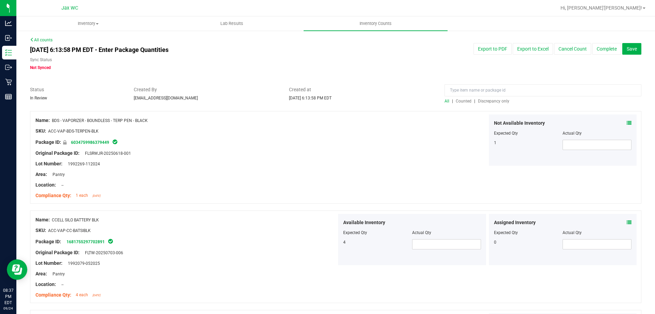
click at [502, 98] on div "All | Counted | Discrepancy only" at bounding box center [543, 101] width 197 height 6
click at [500, 99] on span "Discrepancy only" at bounding box center [493, 101] width 31 height 5
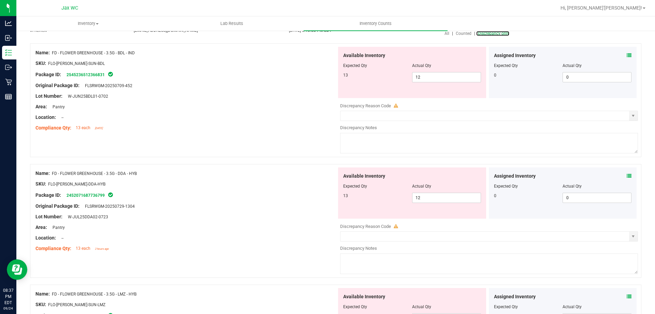
scroll to position [68, 0]
drag, startPoint x: 52, startPoint y: 52, endPoint x: 146, endPoint y: 41, distance: 94.5
click at [147, 49] on div "Name: FD - FLOWER GREENHOUSE - 3.5G - BDL - IND" at bounding box center [186, 51] width 301 height 7
click at [146, 56] on div at bounding box center [186, 57] width 301 height 3
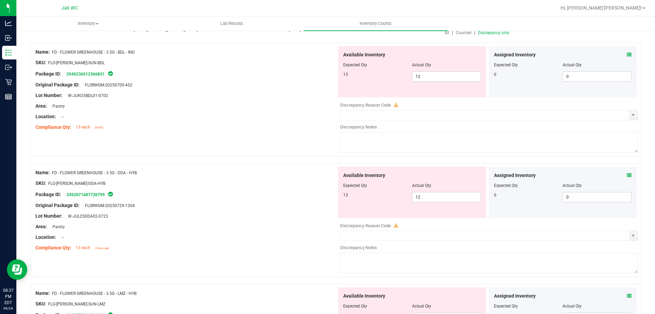
drag, startPoint x: 140, startPoint y: 53, endPoint x: 52, endPoint y: 49, distance: 88.5
click at [52, 49] on div "Name: FD - FLOWER GREENHOUSE - 3.5G - BDL - IND" at bounding box center [186, 51] width 301 height 7
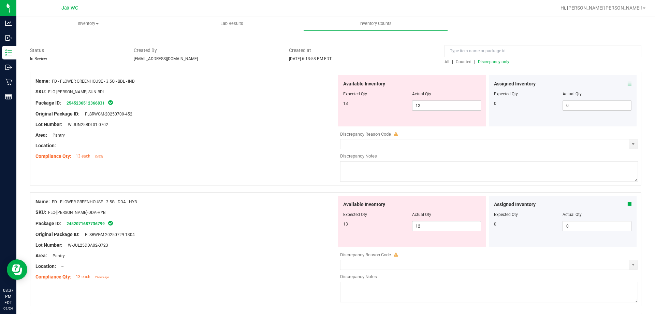
scroll to position [0, 0]
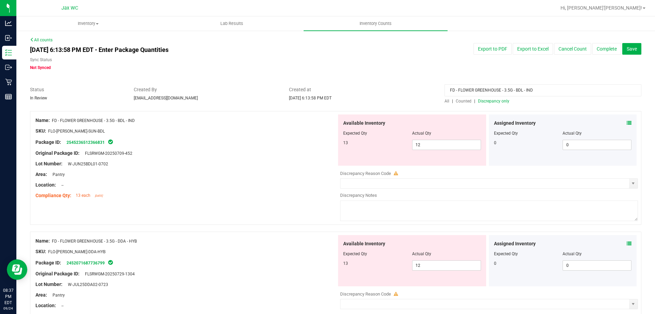
type input "FD - FLOWER GREENHOUSE - 3.5G - BDL - IND"
click at [374, 82] on div at bounding box center [336, 82] width 612 height 7
click at [490, 101] on span "Discrepancy only" at bounding box center [493, 101] width 31 height 5
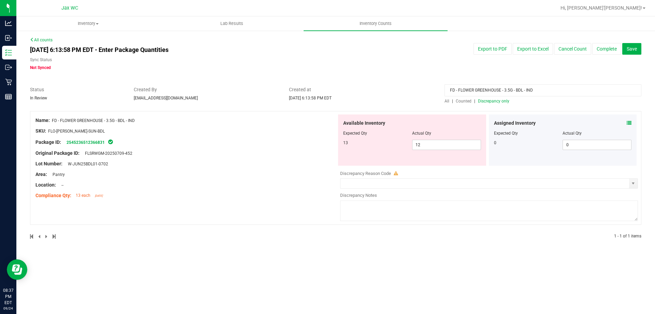
click at [449, 100] on span "All" at bounding box center [447, 101] width 5 height 5
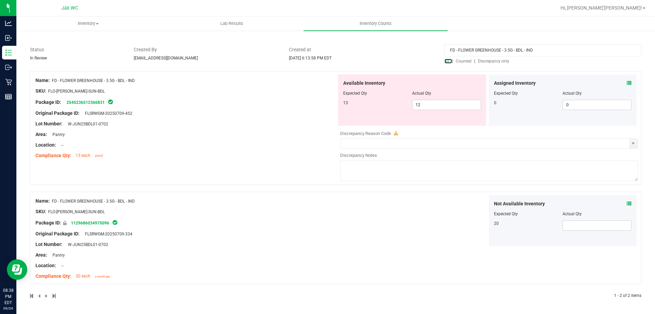
scroll to position [40, 0]
click at [436, 110] on div "Available Inventory Expected Qty Actual Qty 13 12 12" at bounding box center [412, 99] width 148 height 51
click at [436, 107] on input "12" at bounding box center [447, 105] width 68 height 10
type input "13"
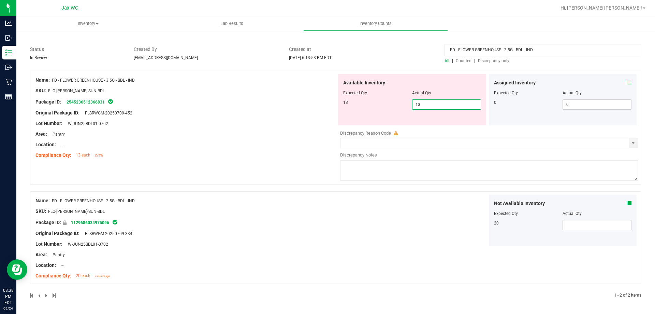
type input "13"
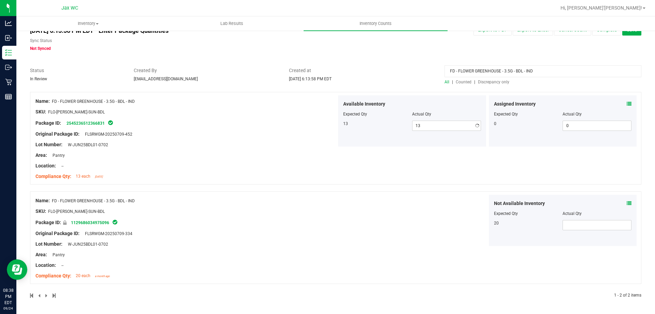
click at [237, 149] on div "Name: FD - FLOWER GREENHOUSE - 3.5G - BDL - IND SKU: FLO-[PERSON_NAME]-SUN-BDL …" at bounding box center [186, 138] width 301 height 87
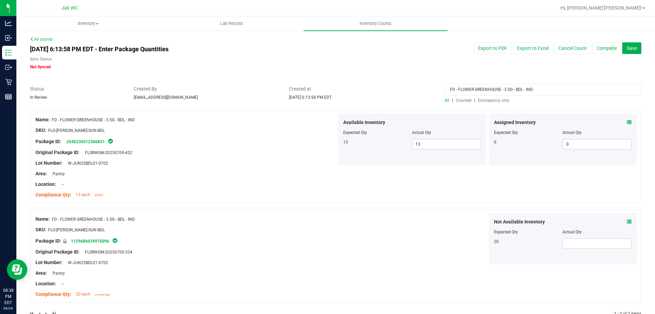
scroll to position [0, 0]
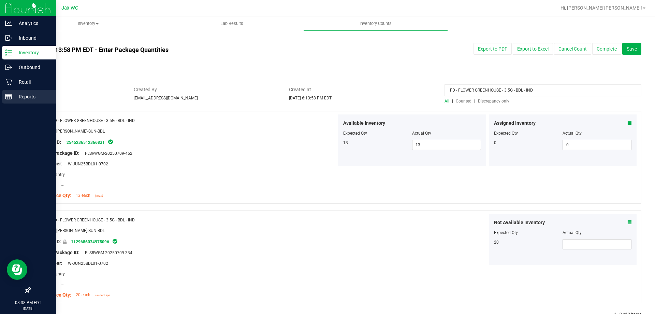
drag, startPoint x: 569, startPoint y: 92, endPoint x: 0, endPoint y: 103, distance: 569.5
click at [0, 133] on div "Analytics Inbound Inventory Outbound Retail Reports 08:38 PM EDT [DATE] 09/24 J…" at bounding box center [327, 157] width 655 height 314
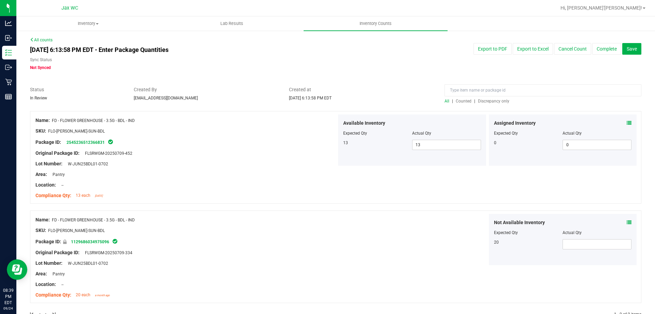
click at [478, 101] on span "Discrepancy only" at bounding box center [493, 101] width 31 height 5
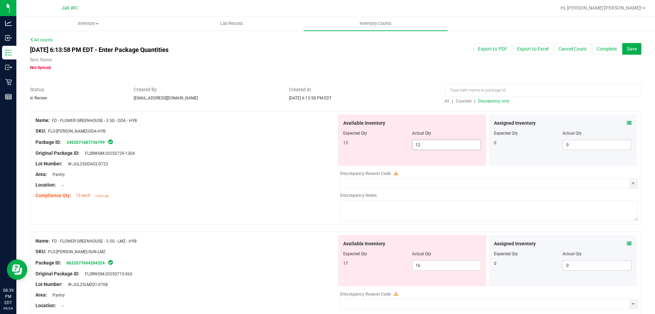
click at [438, 148] on span "12 12" at bounding box center [446, 145] width 69 height 10
click at [438, 148] on input "12" at bounding box center [447, 145] width 68 height 10
type input "13"
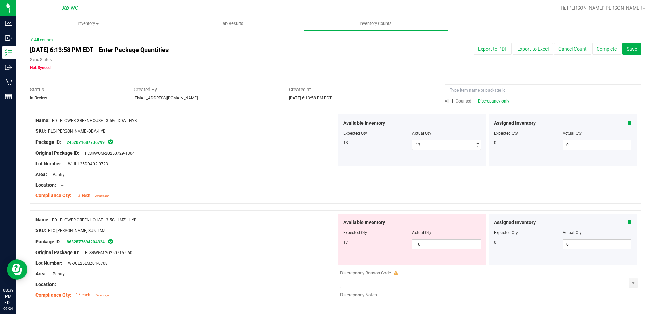
drag, startPoint x: 250, startPoint y: 175, endPoint x: 231, endPoint y: 210, distance: 39.4
click at [246, 195] on div "Name: FD - FLOWER GREENHOUSE - 3.5G - DDA - HYB SKU: FLO-[PERSON_NAME]-DDA-HYB …" at bounding box center [186, 157] width 301 height 87
click at [458, 248] on span "16 16" at bounding box center [446, 244] width 69 height 10
click at [458, 248] on input "16" at bounding box center [447, 244] width 68 height 10
type input "17"
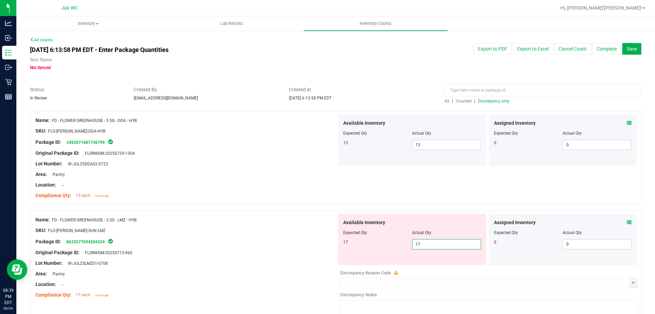
type input "17"
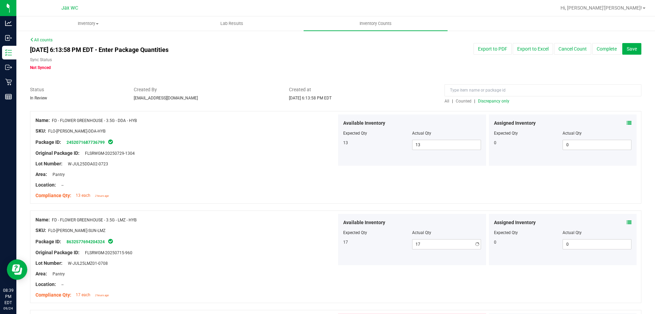
click at [286, 208] on div at bounding box center [336, 206] width 612 height 7
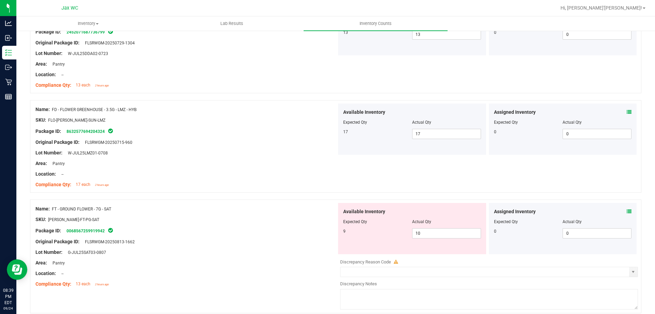
scroll to position [137, 0]
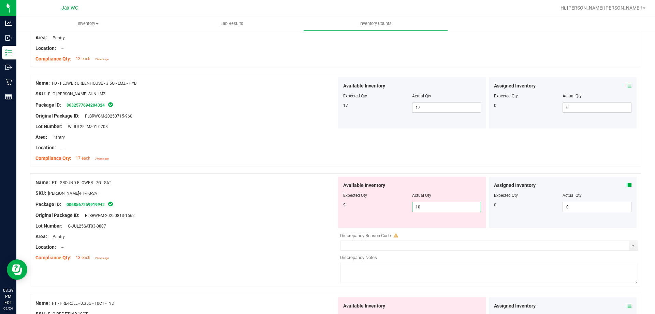
click at [433, 204] on span "10 10" at bounding box center [446, 207] width 69 height 10
click at [432, 204] on input "10" at bounding box center [447, 207] width 68 height 10
type input "1"
type input "9"
click at [279, 191] on div "SKU: [PERSON_NAME]-FT-PG-SAT" at bounding box center [186, 192] width 301 height 7
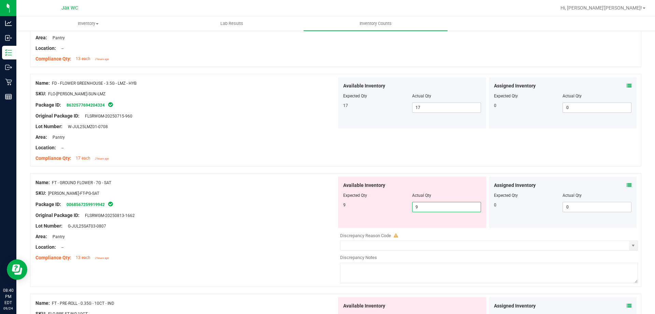
type input "9"
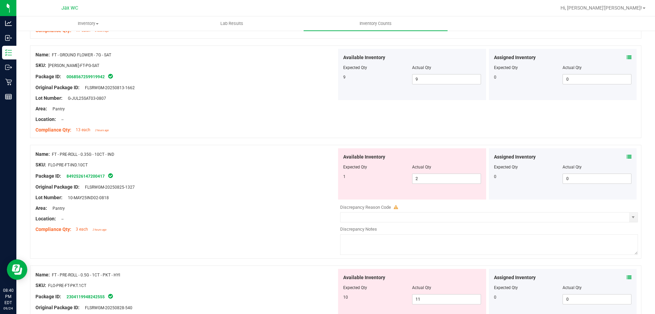
scroll to position [341, 0]
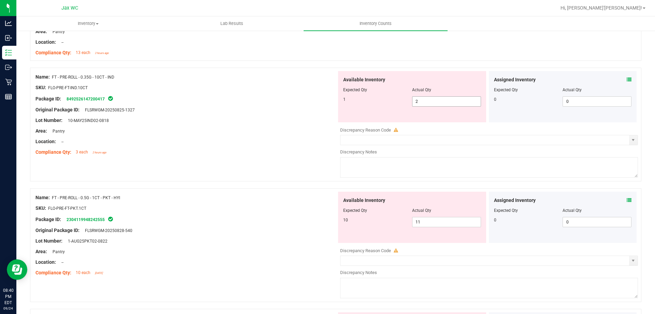
click at [435, 100] on span "2 2" at bounding box center [446, 101] width 69 height 10
click at [435, 100] on input "2" at bounding box center [447, 102] width 68 height 10
type input "1"
click at [248, 188] on div "Name: FT - PRE-ROLL - 0.5G - 1CT - PKT - HYI SKU: FLO-PRE-FT-PKT.1CT Package ID…" at bounding box center [336, 245] width 612 height 114
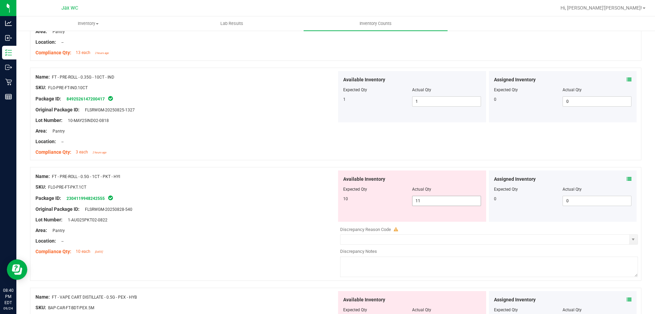
click at [443, 201] on span "11 11" at bounding box center [446, 201] width 69 height 10
click at [443, 201] on input "11" at bounding box center [447, 201] width 68 height 10
type input "10"
click at [243, 171] on div "Name: FT - PRE-ROLL - 0.5G - 1CT - PKT - HYI SKU: FLO-PRE-FT-PKT.1CT Package ID…" at bounding box center [186, 213] width 301 height 87
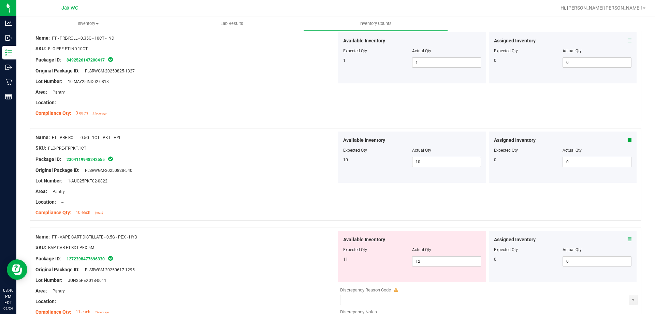
scroll to position [478, 0]
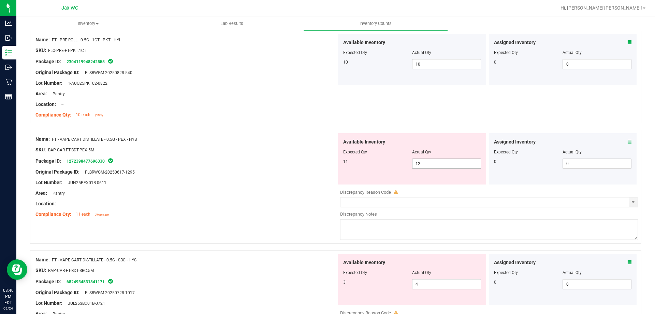
click at [429, 164] on span "12 12" at bounding box center [446, 163] width 69 height 10
click at [0, 0] on input "12" at bounding box center [0, 0] width 0 height 0
type input "11"
click at [232, 189] on div "Area: Pantry" at bounding box center [186, 192] width 301 height 7
type input "11"
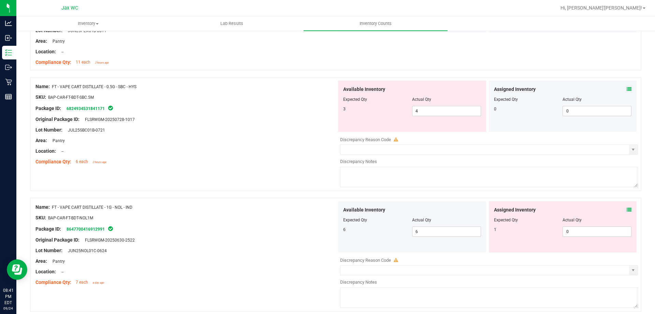
scroll to position [614, 0]
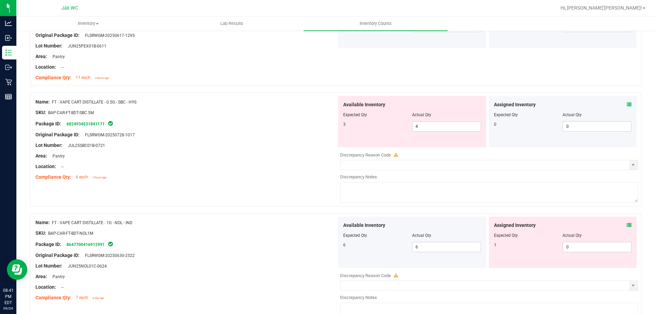
click at [627, 103] on icon at bounding box center [629, 104] width 5 height 5
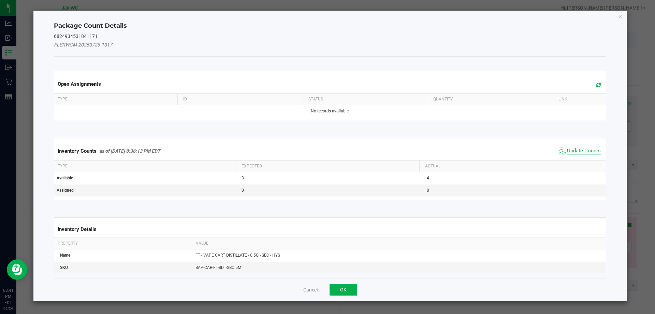
click at [574, 150] on span "Update Counts" at bounding box center [584, 150] width 34 height 7
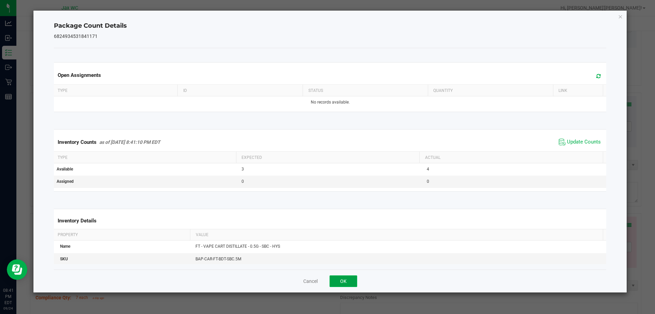
click at [349, 283] on button "OK" at bounding box center [344, 281] width 28 height 12
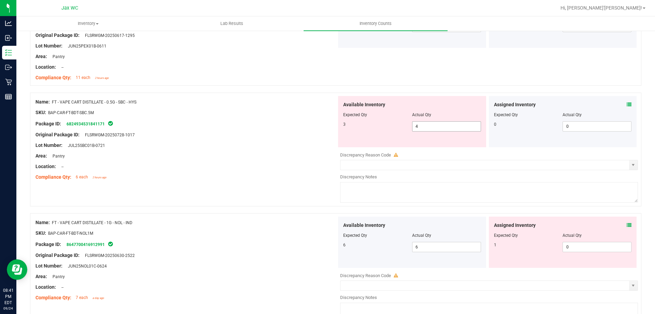
click at [443, 127] on span "4 4" at bounding box center [446, 126] width 69 height 10
click at [443, 127] on input "4" at bounding box center [447, 127] width 68 height 10
type input "."
type input "3"
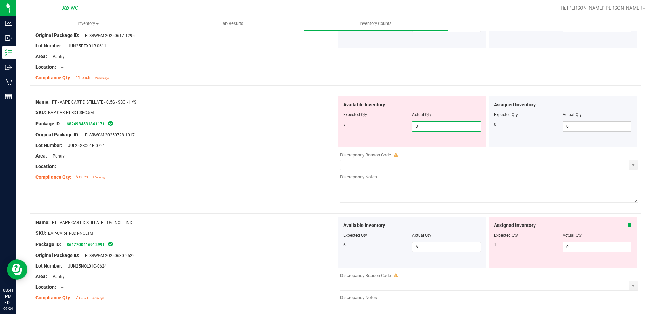
click at [255, 116] on ng-container "SKU: BAP-CAR-FT-BDT-SBC.5M" at bounding box center [186, 114] width 301 height 11
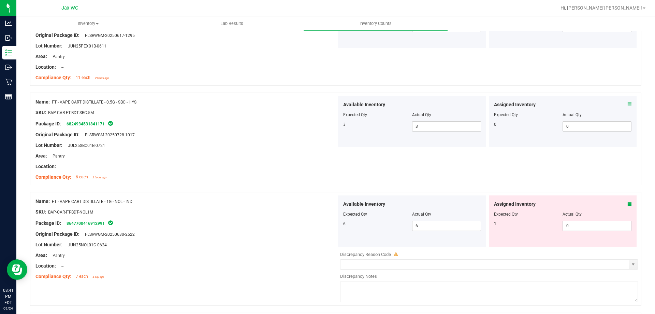
click at [627, 202] on icon at bounding box center [629, 203] width 5 height 5
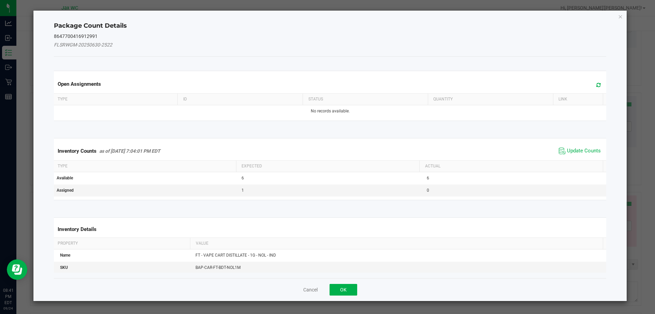
click at [577, 146] on span "Update Counts" at bounding box center [579, 151] width 45 height 10
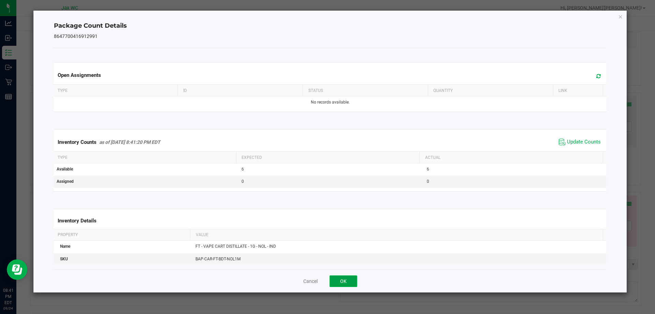
click at [342, 285] on button "OK" at bounding box center [344, 281] width 28 height 12
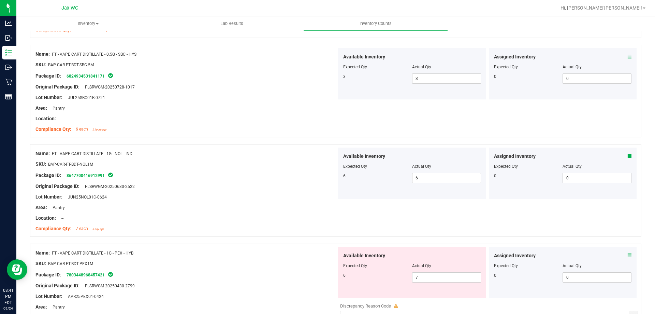
scroll to position [751, 0]
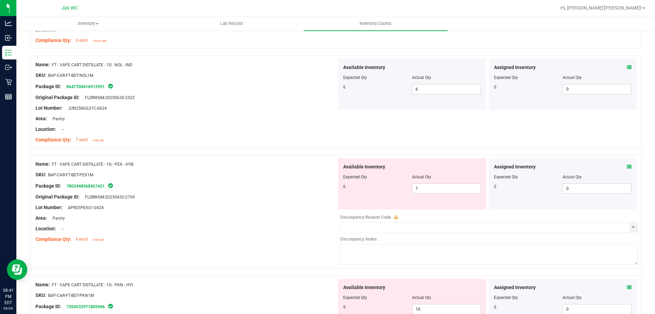
click at [624, 161] on div "Assigned Inventory Expected Qty Actual Qty 0 0 0" at bounding box center [563, 183] width 148 height 51
click at [627, 164] on icon at bounding box center [629, 166] width 5 height 5
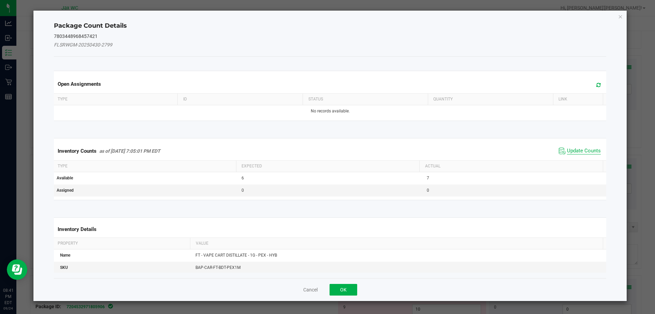
click at [567, 147] on span "Update Counts" at bounding box center [584, 150] width 34 height 7
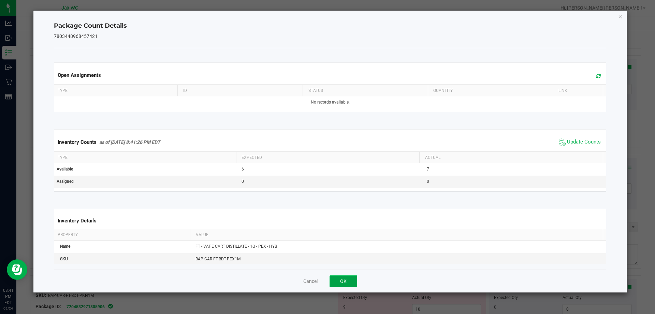
click at [335, 276] on button "OK" at bounding box center [344, 281] width 28 height 12
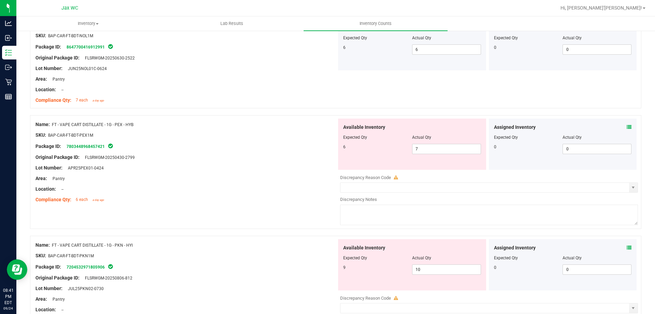
scroll to position [853, 0]
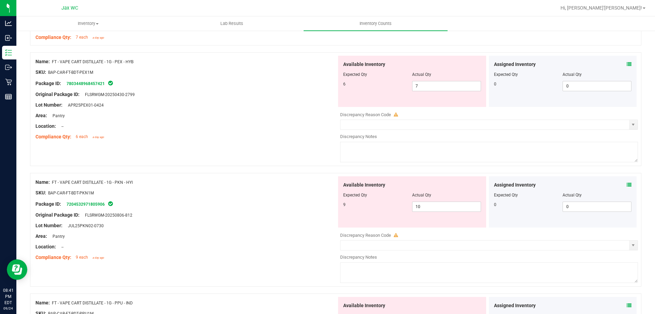
click at [628, 185] on div "Assigned Inventory Expected Qty Actual Qty 0 0 0" at bounding box center [563, 201] width 148 height 51
click at [627, 186] on icon at bounding box center [629, 184] width 5 height 5
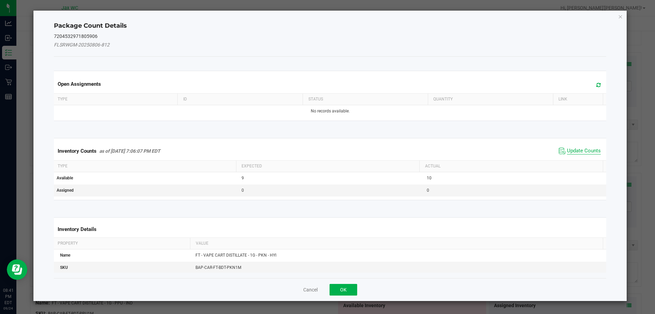
click at [570, 153] on span "Update Counts" at bounding box center [584, 150] width 34 height 7
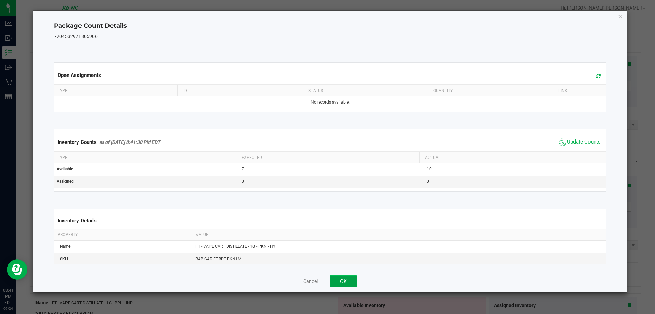
click at [342, 277] on button "OK" at bounding box center [344, 281] width 28 height 12
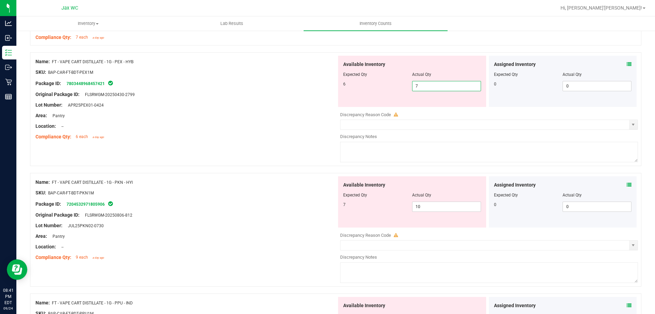
click at [438, 88] on span "7 7" at bounding box center [446, 86] width 69 height 10
click at [438, 88] on input "7" at bounding box center [447, 86] width 68 height 10
click at [286, 101] on div "Name: FT - VAPE CART DISTILLATE - 1G - PEX - HYB SKU: BAP-CAR-FT-BDT-PEX1M Pack…" at bounding box center [186, 99] width 301 height 87
click at [291, 97] on div "Original Package ID: FLSRWGM-20250430-2799" at bounding box center [186, 94] width 301 height 7
click at [455, 209] on span "10 10" at bounding box center [446, 206] width 69 height 10
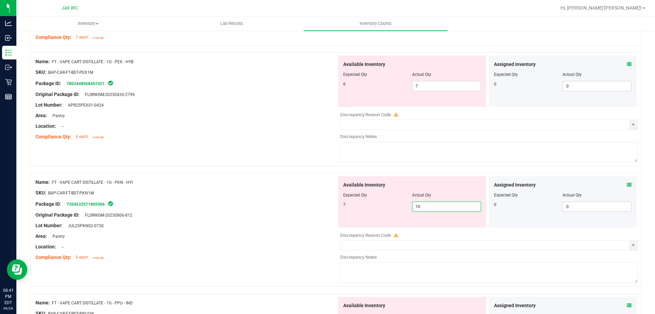
click at [455, 209] on input "10" at bounding box center [447, 207] width 68 height 10
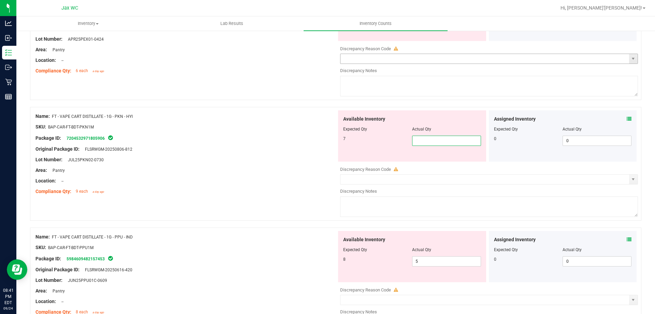
scroll to position [888, 0]
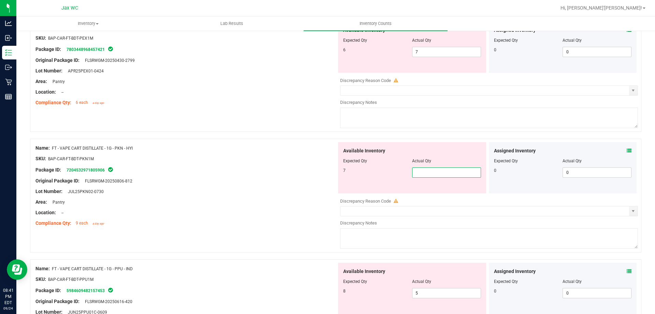
type input "7"
click at [280, 133] on div at bounding box center [336, 135] width 612 height 7
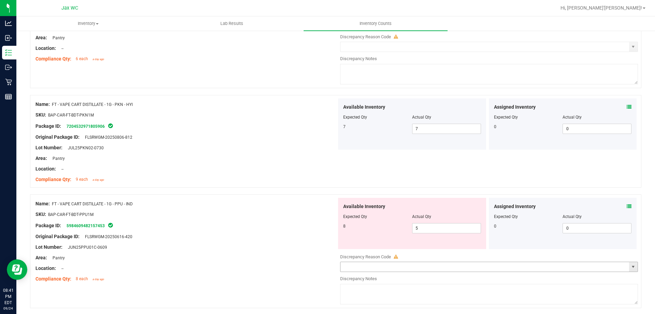
scroll to position [1024, 0]
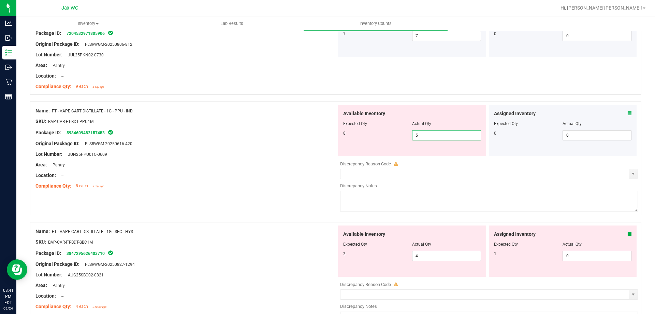
click at [432, 134] on span "5 5" at bounding box center [446, 135] width 69 height 10
click at [433, 135] on input "5" at bounding box center [447, 135] width 68 height 10
click at [433, 136] on input "5" at bounding box center [447, 135] width 68 height 10
click at [433, 134] on input "5" at bounding box center [447, 135] width 68 height 10
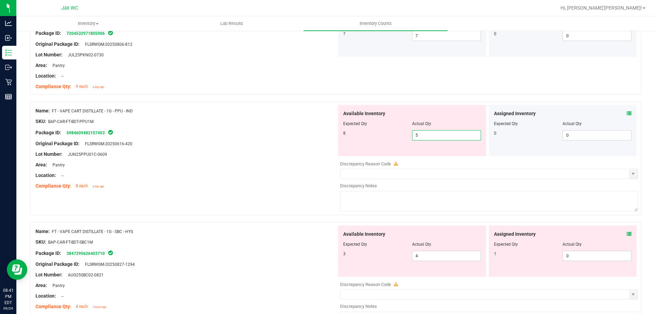
click at [433, 134] on input "5" at bounding box center [447, 135] width 68 height 10
drag, startPoint x: 627, startPoint y: 229, endPoint x: 623, endPoint y: 232, distance: 5.6
click at [626, 229] on div "Assigned Inventory Expected Qty Actual Qty 1 0 0" at bounding box center [563, 250] width 148 height 51
click at [627, 232] on icon at bounding box center [629, 233] width 5 height 5
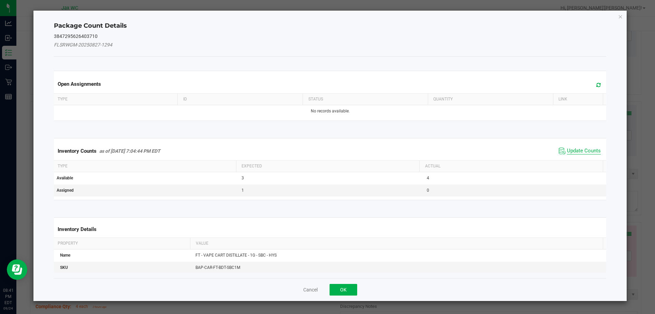
click at [572, 151] on span "Update Counts" at bounding box center [584, 150] width 34 height 7
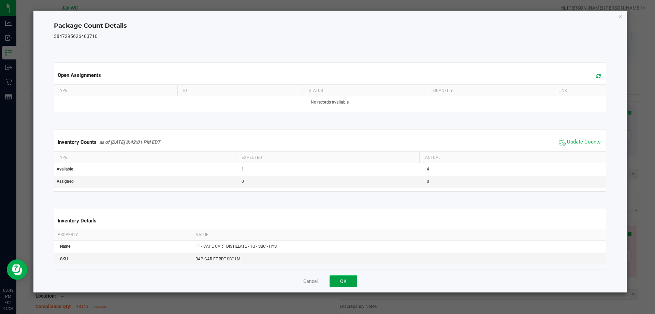
click at [348, 281] on button "OK" at bounding box center [344, 281] width 28 height 12
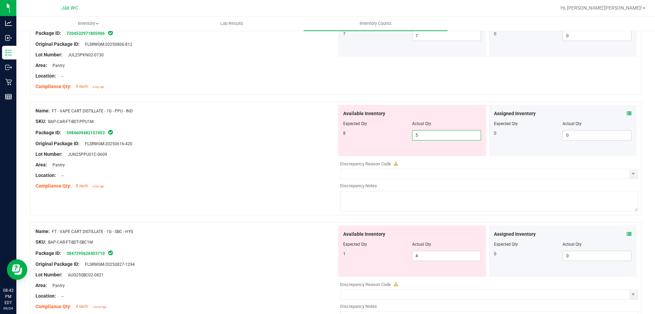
click at [431, 132] on span "5 5" at bounding box center [446, 135] width 69 height 10
click at [431, 132] on input "5" at bounding box center [447, 135] width 68 height 10
click at [281, 147] on div at bounding box center [186, 148] width 301 height 3
drag, startPoint x: 54, startPoint y: 111, endPoint x: 132, endPoint y: 116, distance: 78.4
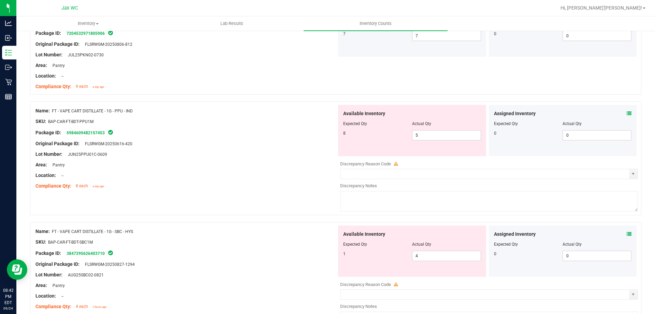
click at [128, 119] on div "Name: FT - VAPE CART DISTILLATE - 1G - PPU - IND SKU: BAP-CAR-FT-BDT-PPU1M Pack…" at bounding box center [186, 148] width 301 height 87
drag, startPoint x: 154, startPoint y: 114, endPoint x: 162, endPoint y: 115, distance: 8.3
click at [154, 115] on div at bounding box center [186, 115] width 301 height 3
click at [222, 131] on div "Package ID: 5984609482157453" at bounding box center [186, 132] width 301 height 8
click at [222, 130] on div "Package ID: 5984609482157453" at bounding box center [186, 132] width 301 height 8
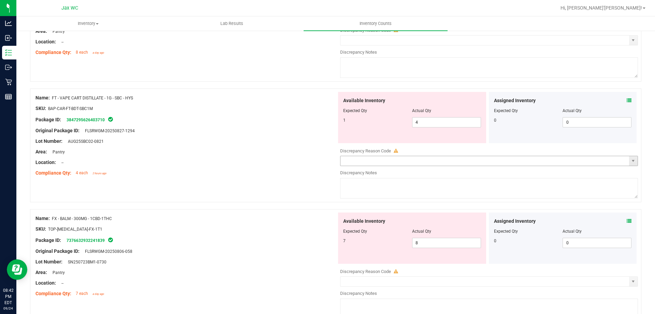
scroll to position [1161, 0]
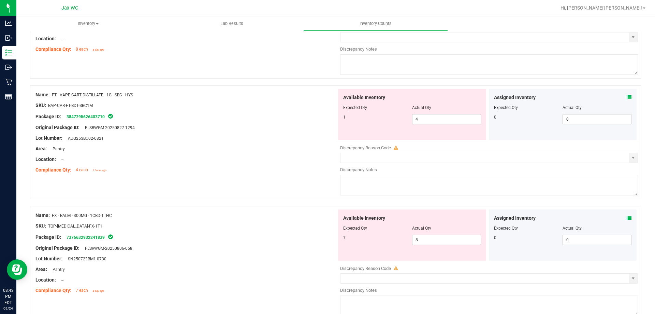
click at [627, 95] on icon at bounding box center [629, 97] width 5 height 5
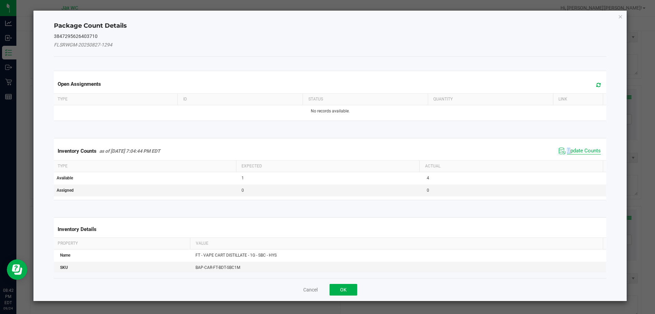
click at [567, 150] on span "Update Counts" at bounding box center [584, 150] width 34 height 7
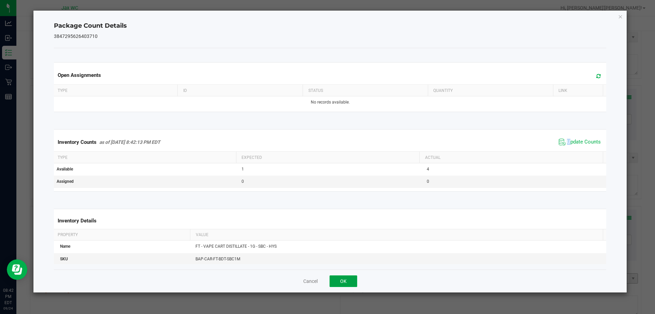
click at [346, 279] on button "OK" at bounding box center [344, 281] width 28 height 12
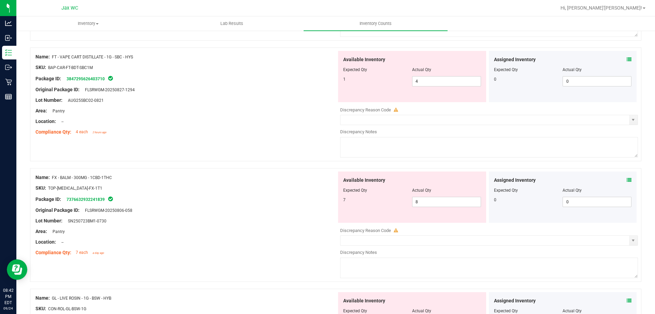
scroll to position [1229, 0]
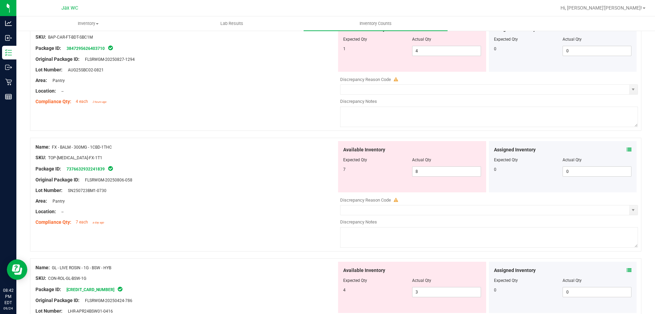
click at [434, 41] on div "Actual Qty" at bounding box center [446, 39] width 69 height 6
click at [434, 46] on span "4 4" at bounding box center [446, 51] width 69 height 10
click at [434, 47] on input "4" at bounding box center [447, 51] width 68 height 10
type input "1"
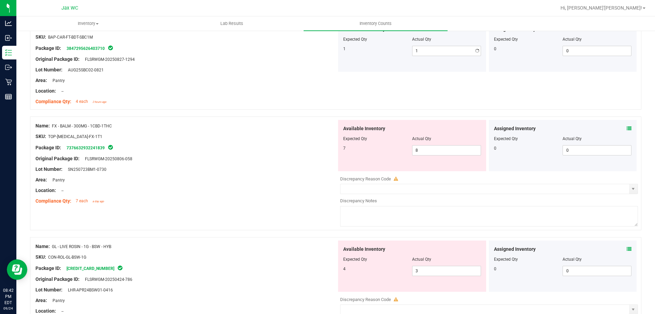
click at [302, 54] on div at bounding box center [186, 53] width 301 height 3
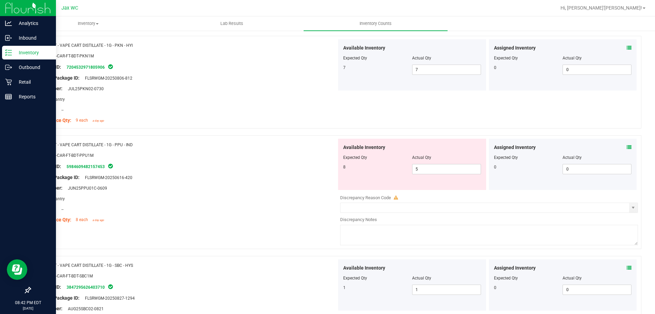
scroll to position [990, 0]
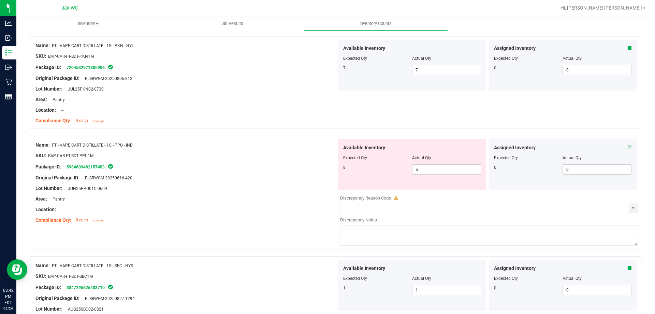
drag, startPoint x: 51, startPoint y: 141, endPoint x: 159, endPoint y: 143, distance: 107.9
click at [159, 143] on div "Name: FT - VAPE CART DISTILLATE - 1G - PPU - IND SKU: BAP-CAR-FT-BDT-PPU1M Pack…" at bounding box center [186, 182] width 301 height 87
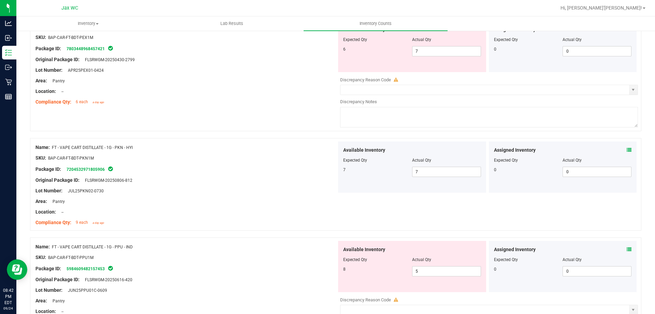
scroll to position [956, 0]
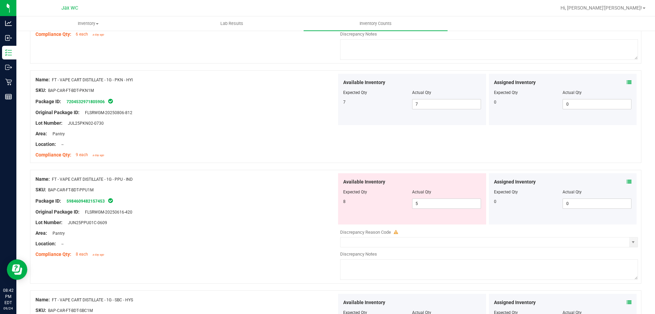
copy div "FT - VAPE CART DISTILLATE - 1G - PPU - IND"
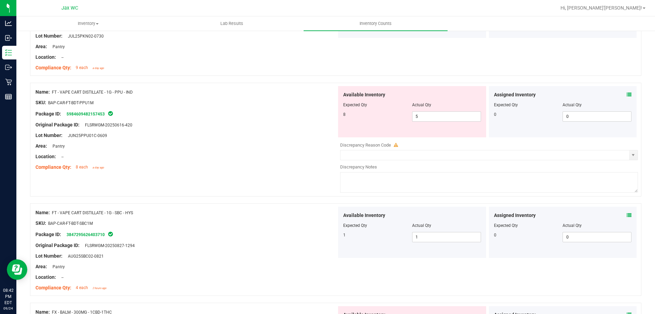
scroll to position [1127, 0]
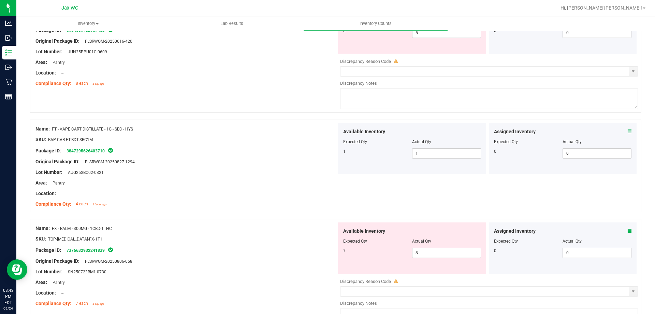
click at [266, 166] on div at bounding box center [186, 166] width 301 height 3
click at [627, 231] on icon at bounding box center [629, 230] width 5 height 5
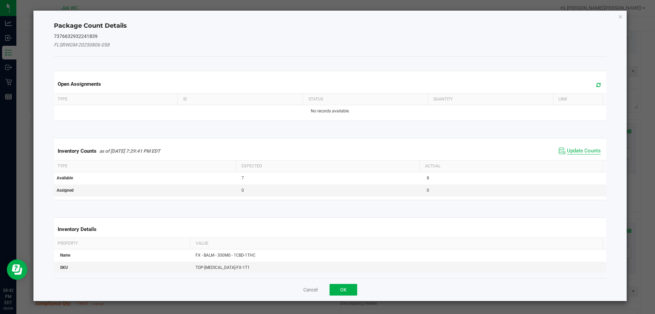
click at [579, 151] on span "Update Counts" at bounding box center [584, 150] width 34 height 7
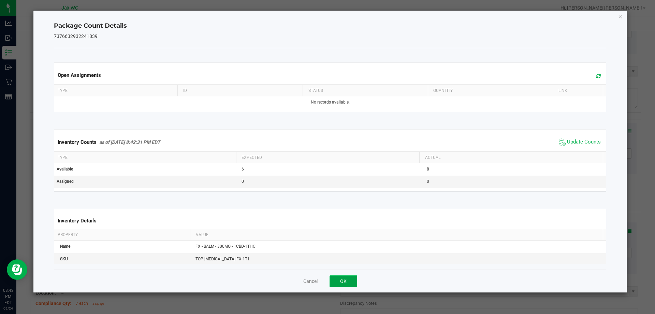
click at [345, 279] on button "OK" at bounding box center [344, 281] width 28 height 12
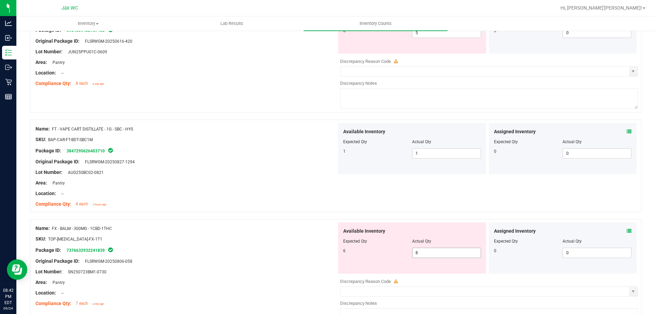
click at [443, 253] on span "8 8" at bounding box center [446, 252] width 69 height 10
click at [443, 253] on input "8" at bounding box center [447, 253] width 68 height 10
type input "6"
click at [273, 228] on div "Name: FX - BALM - 300MG - 1CBD-1THC" at bounding box center [186, 228] width 301 height 7
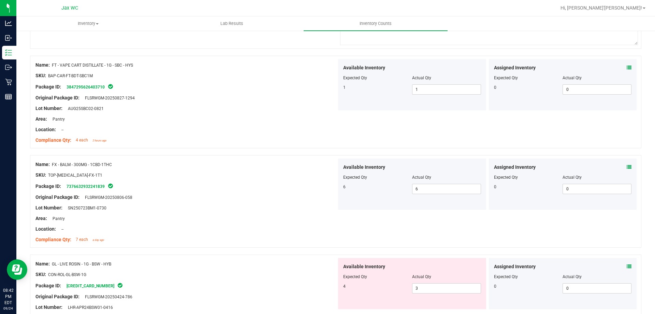
scroll to position [1263, 0]
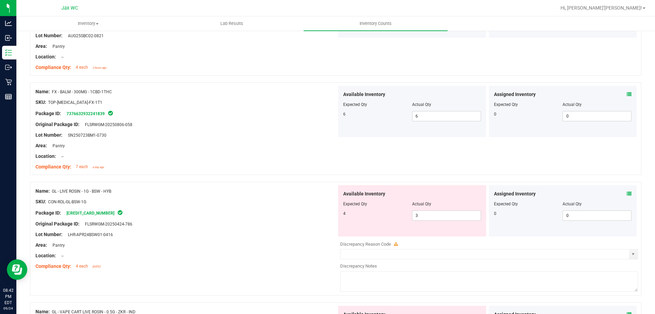
click at [627, 192] on icon at bounding box center [629, 193] width 5 height 5
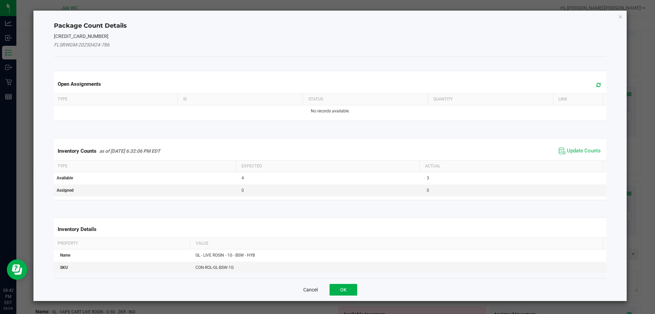
click at [308, 292] on button "Cancel" at bounding box center [310, 289] width 14 height 7
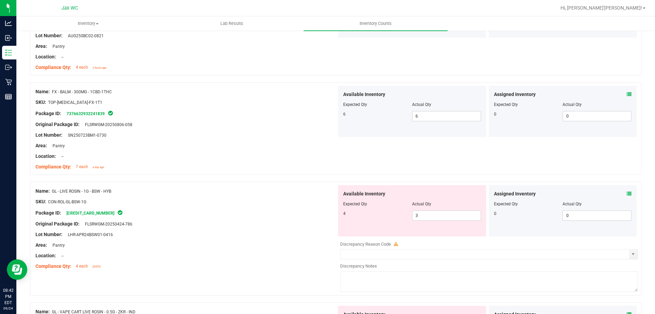
click at [627, 193] on icon at bounding box center [629, 193] width 5 height 5
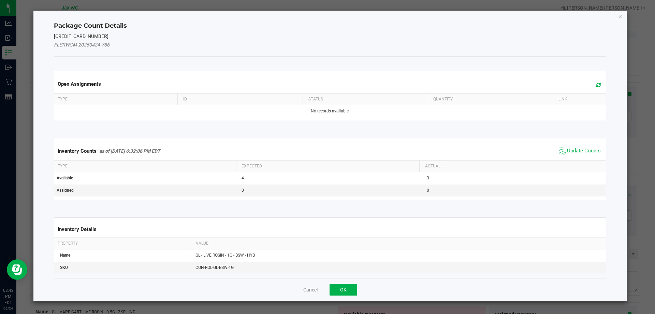
click at [572, 154] on span "Update Counts" at bounding box center [579, 151] width 45 height 10
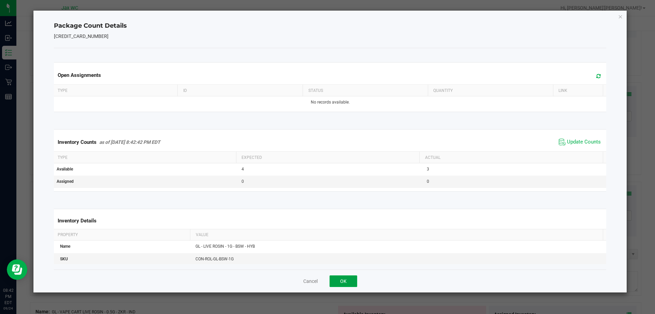
click at [347, 279] on button "OK" at bounding box center [344, 281] width 28 height 12
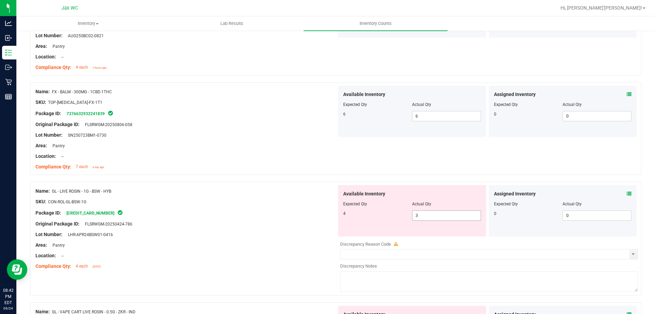
click at [421, 215] on span "3 3" at bounding box center [446, 215] width 69 height 10
click at [421, 215] on input "3" at bounding box center [447, 216] width 68 height 10
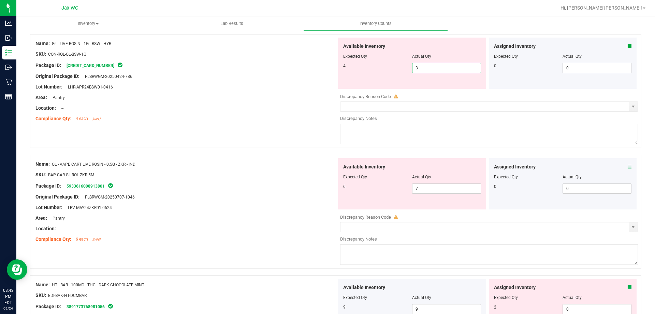
scroll to position [1366, 0]
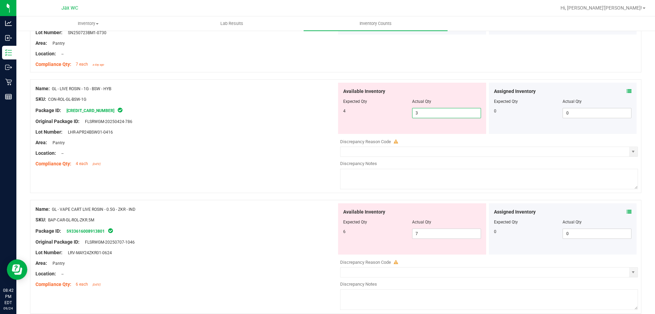
type input "4"
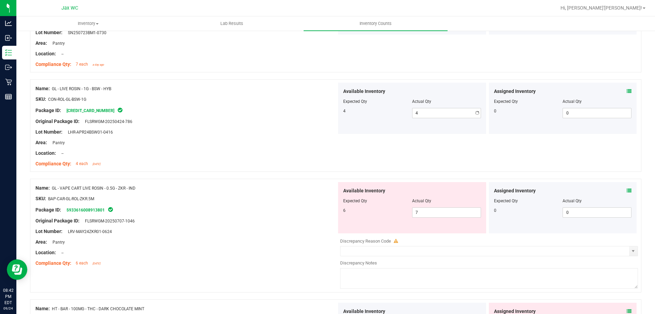
click at [291, 164] on div "Compliance Qty: 4 each [DATE]" at bounding box center [186, 163] width 301 height 7
click at [419, 214] on span "7 7" at bounding box center [446, 212] width 69 height 10
click at [419, 214] on input "7" at bounding box center [447, 213] width 68 height 10
type input "6"
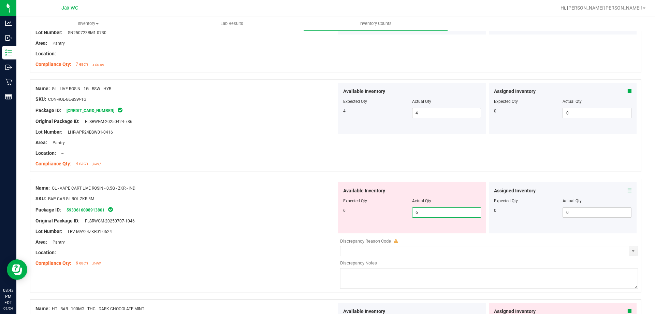
click at [327, 223] on div "Original Package ID: FLSRWGM-20250707-1046" at bounding box center [186, 220] width 301 height 7
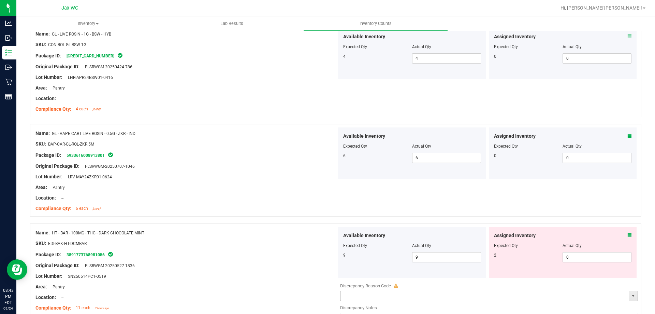
scroll to position [1502, 0]
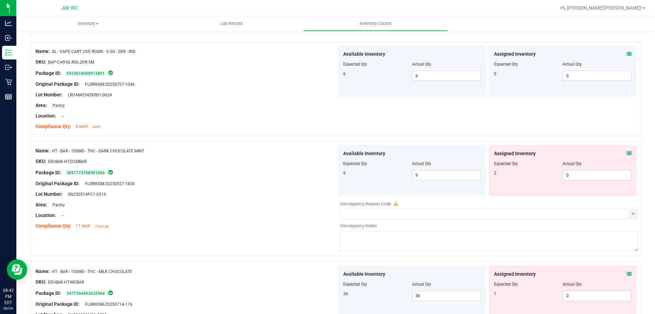
click at [627, 152] on icon at bounding box center [629, 153] width 5 height 5
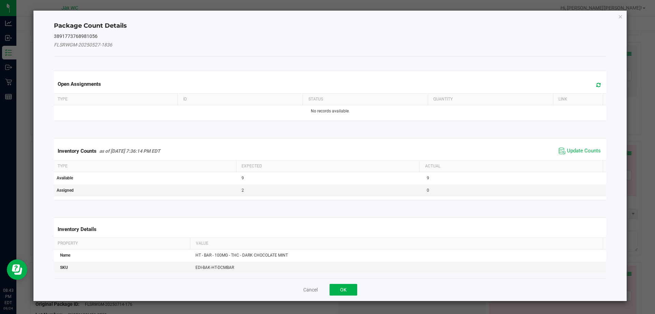
click at [590, 146] on span "Update Counts" at bounding box center [579, 151] width 45 height 10
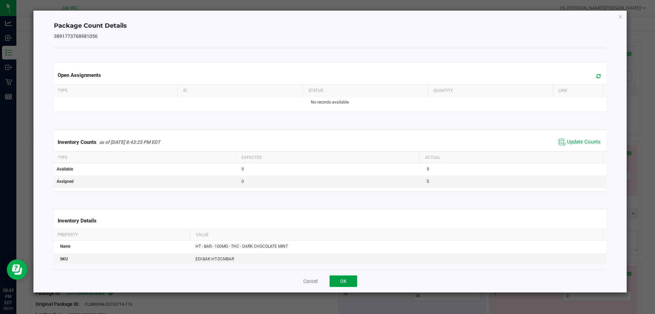
click at [339, 278] on button "OK" at bounding box center [344, 281] width 28 height 12
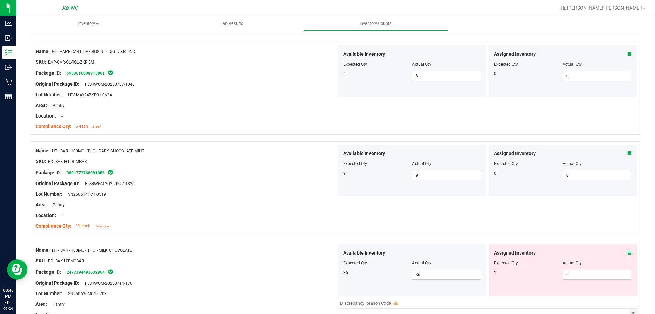
scroll to position [1604, 0]
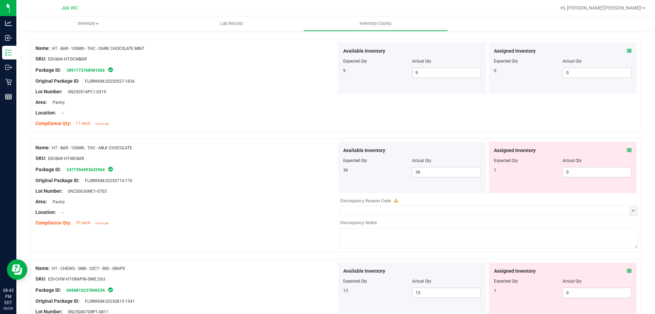
click at [629, 149] on div "Assigned Inventory Expected Qty Actual Qty 1 0 0" at bounding box center [563, 167] width 148 height 51
click at [627, 150] on icon at bounding box center [629, 150] width 5 height 5
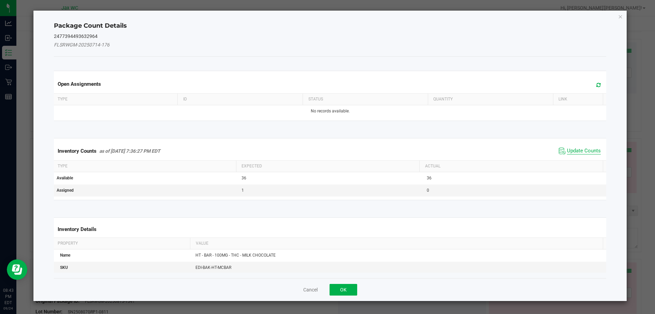
click at [575, 152] on span "Update Counts" at bounding box center [584, 150] width 34 height 7
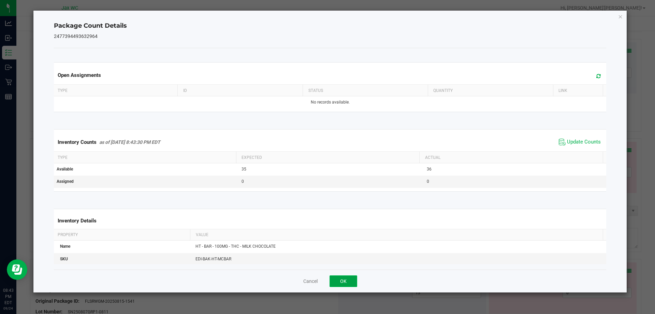
click at [342, 283] on button "OK" at bounding box center [344, 281] width 28 height 12
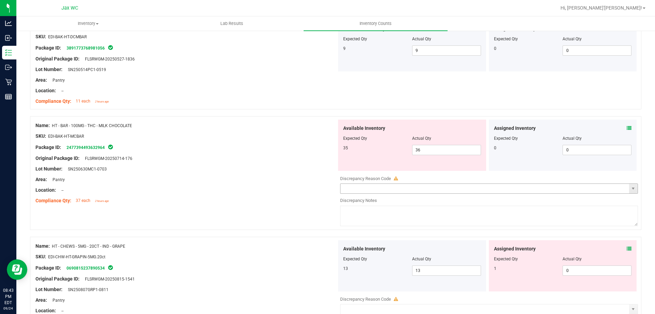
scroll to position [1639, 0]
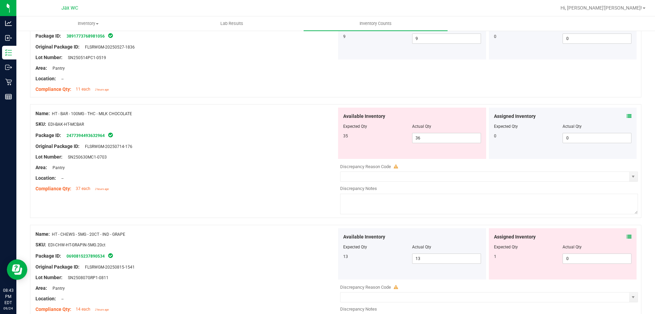
click at [627, 236] on icon at bounding box center [629, 236] width 5 height 5
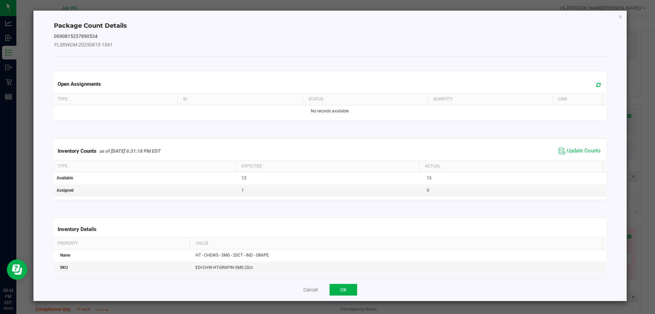
click at [574, 146] on span "Update Counts" at bounding box center [579, 151] width 45 height 10
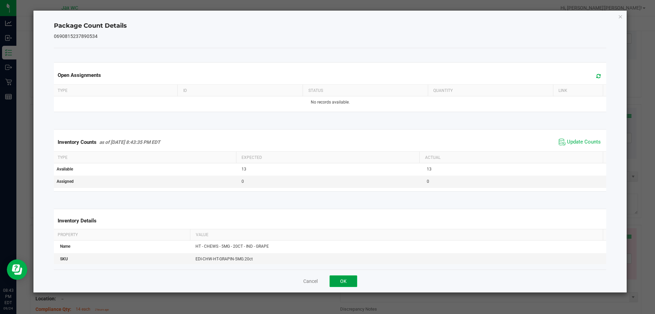
click at [345, 280] on button "OK" at bounding box center [344, 281] width 28 height 12
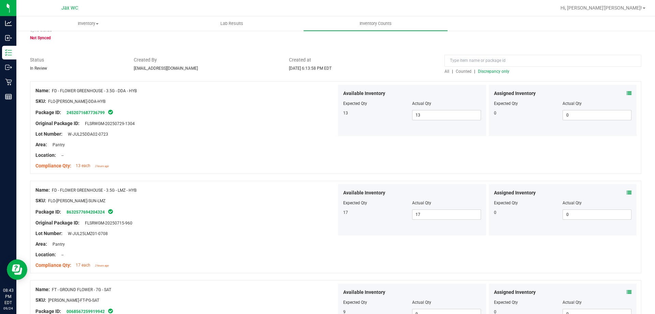
scroll to position [0, 0]
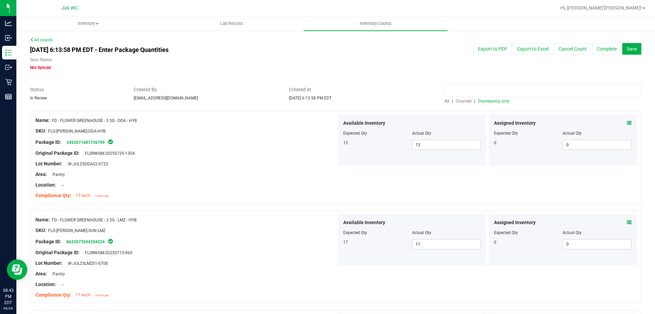
click at [460, 89] on input at bounding box center [543, 90] width 197 height 12
drag, startPoint x: 456, startPoint y: 88, endPoint x: 452, endPoint y: 91, distance: 4.9
paste input "FT - VAPE CART DISTILLATE - 1G - PPU - IND"
type input "FT - VAPE CART DISTILLATE - 1G - PPU - IND"
click at [417, 89] on span "Created at" at bounding box center [361, 89] width 145 height 7
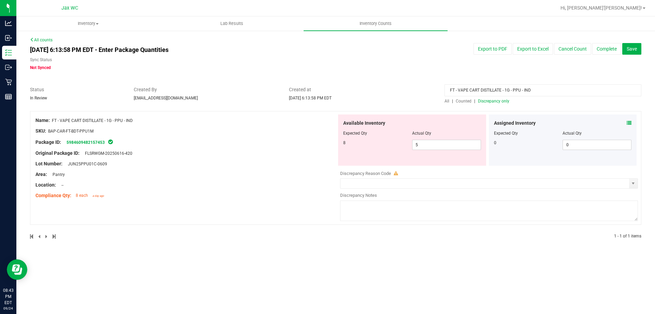
click at [447, 102] on span "All" at bounding box center [447, 101] width 5 height 5
click at [439, 148] on span "5 5" at bounding box center [446, 145] width 69 height 10
click at [439, 148] on input "5" at bounding box center [447, 145] width 68 height 10
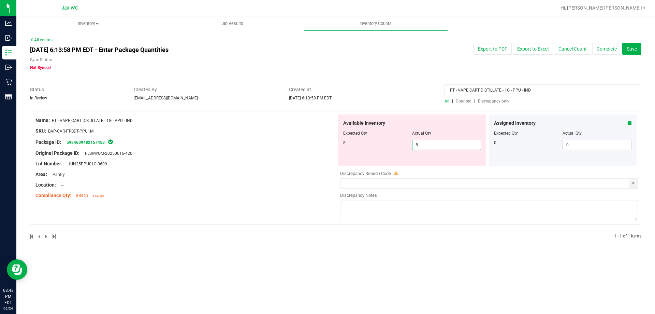
click at [439, 148] on input "5" at bounding box center [447, 145] width 68 height 10
drag, startPoint x: 554, startPoint y: 87, endPoint x: 109, endPoint y: 113, distance: 446.6
click at [109, 113] on div "All counts [DATE] 6:13:58 PM EDT - Enter Package Quantities Sync Status Not Syn…" at bounding box center [336, 142] width 612 height 211
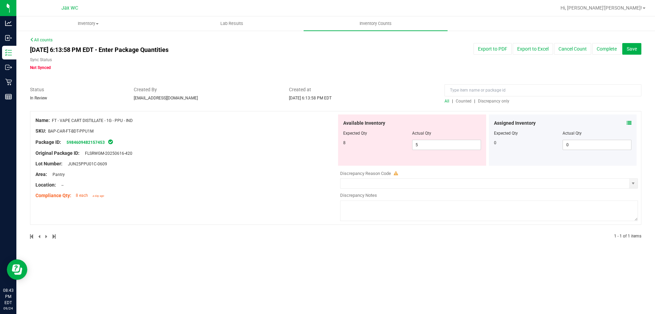
drag, startPoint x: 287, startPoint y: 37, endPoint x: 371, endPoint y: 59, distance: 86.5
click at [287, 39] on div "All counts [DATE] 6:13:58 PM EDT - Enter Package Quantities Sync Status Not Syn…" at bounding box center [336, 142] width 612 height 211
click at [488, 96] on div at bounding box center [543, 92] width 197 height 12
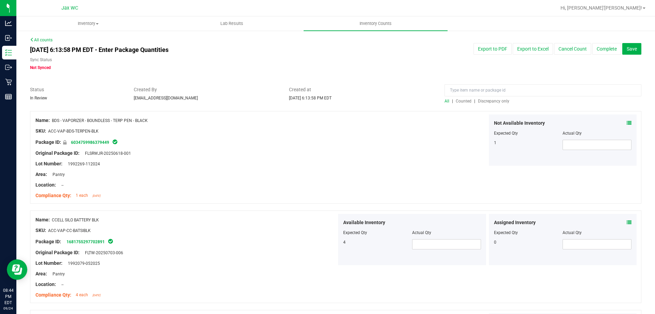
click at [495, 102] on span "Discrepancy only" at bounding box center [493, 101] width 31 height 5
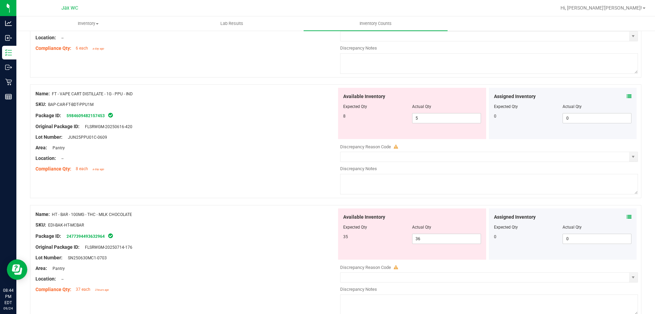
scroll to position [182, 0]
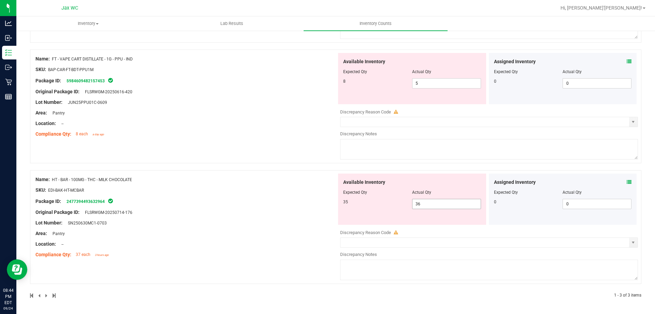
click at [434, 202] on span "36 36" at bounding box center [446, 204] width 69 height 10
click at [434, 202] on input "36" at bounding box center [447, 204] width 68 height 10
type input "35"
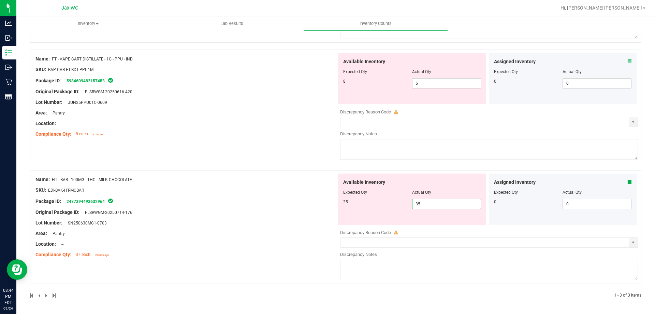
click at [225, 192] on div "Name: HT - BAR - 100MG - THC - MILK CHOCOLATE SKU: EDI-BAK-HT-MCBAR Package ID:…" at bounding box center [336, 227] width 612 height 114
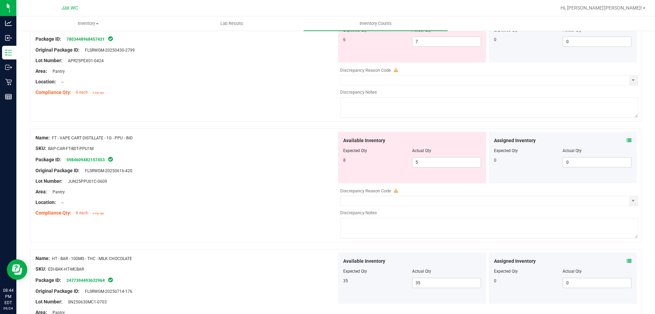
scroll to position [58, 0]
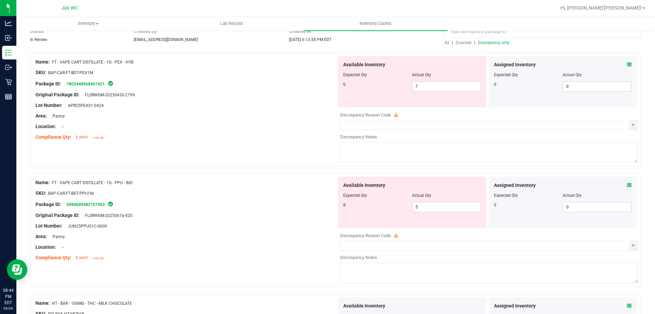
click at [627, 184] on icon at bounding box center [629, 185] width 5 height 5
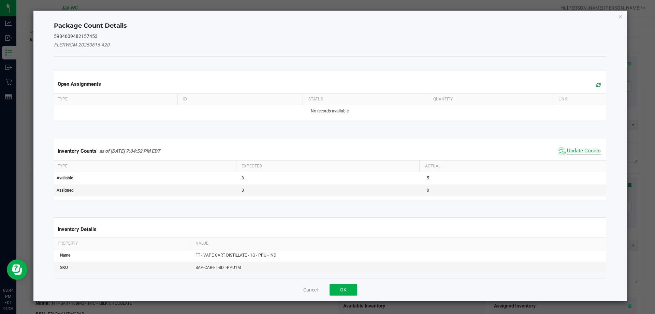
click at [585, 152] on span "Update Counts" at bounding box center [584, 150] width 34 height 7
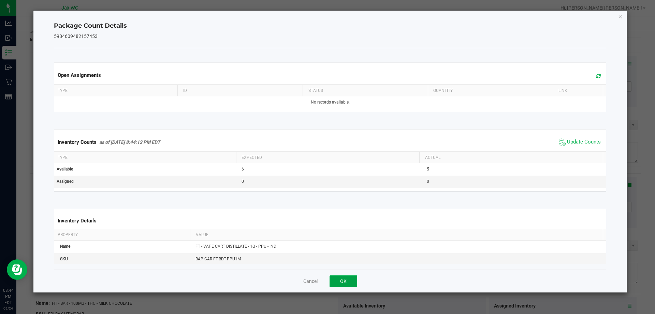
click at [341, 279] on button "OK" at bounding box center [344, 281] width 28 height 12
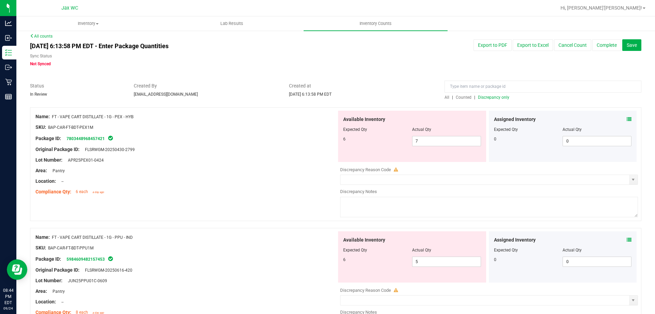
scroll to position [0, 0]
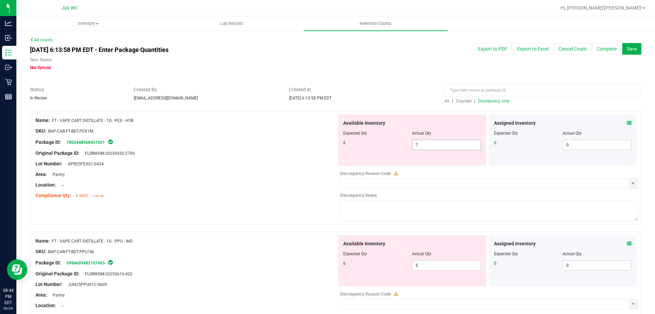
click at [462, 145] on span "7 7" at bounding box center [446, 145] width 69 height 10
click at [462, 144] on input "7" at bounding box center [447, 145] width 68 height 10
type input "6"
click at [440, 263] on div "Available Inventory Expected Qty Actual Qty 6 5 5" at bounding box center [412, 260] width 148 height 51
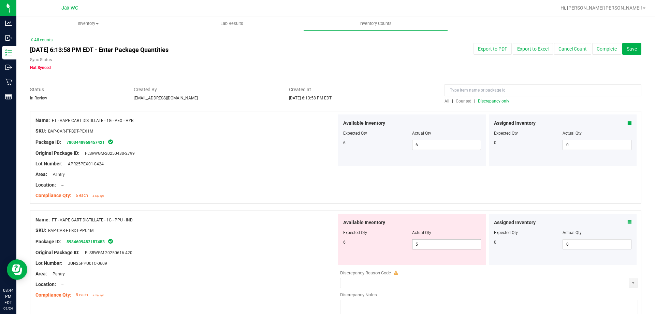
click at [440, 263] on div "Available Inventory Expected Qty Actual Qty 6 5 5" at bounding box center [412, 239] width 148 height 51
click at [437, 245] on span "5 5" at bounding box center [446, 244] width 69 height 10
click at [439, 242] on input "5" at bounding box center [447, 244] width 68 height 10
click at [430, 242] on input "5" at bounding box center [447, 244] width 68 height 10
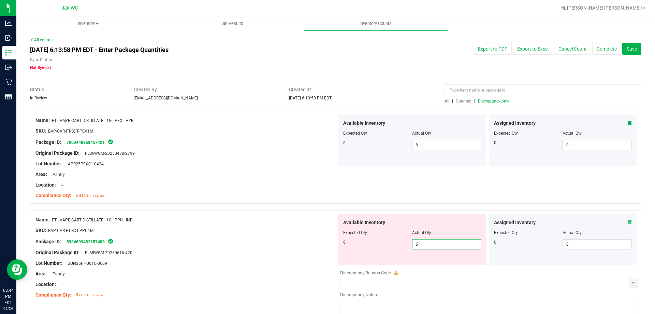
type input "6"
click at [254, 205] on div at bounding box center [336, 206] width 612 height 7
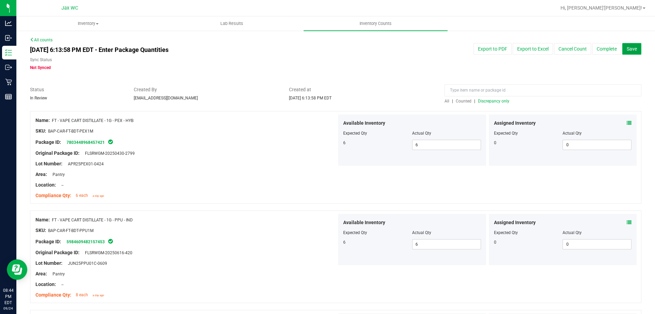
click at [627, 47] on span "Save" at bounding box center [632, 48] width 10 height 5
